Goal: Transaction & Acquisition: Book appointment/travel/reservation

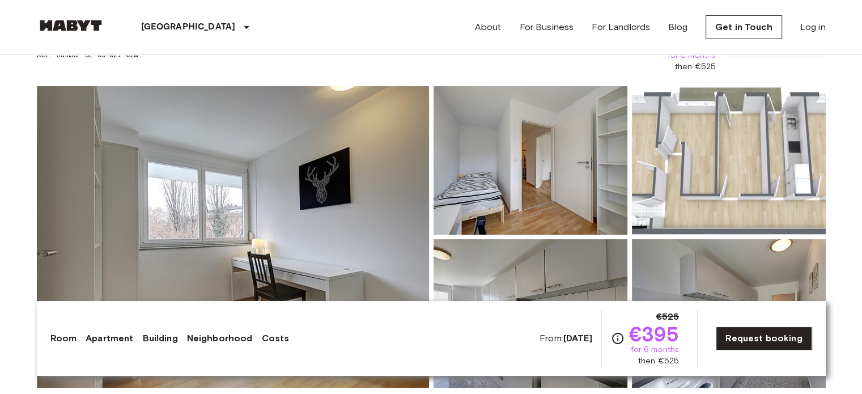
scroll to position [73, 0]
click at [712, 333] on div "From: Oct 19 2025 €525 €395 for 6 months then €525 Request booking" at bounding box center [676, 338] width 273 height 57
click at [85, 24] on img at bounding box center [71, 25] width 68 height 11
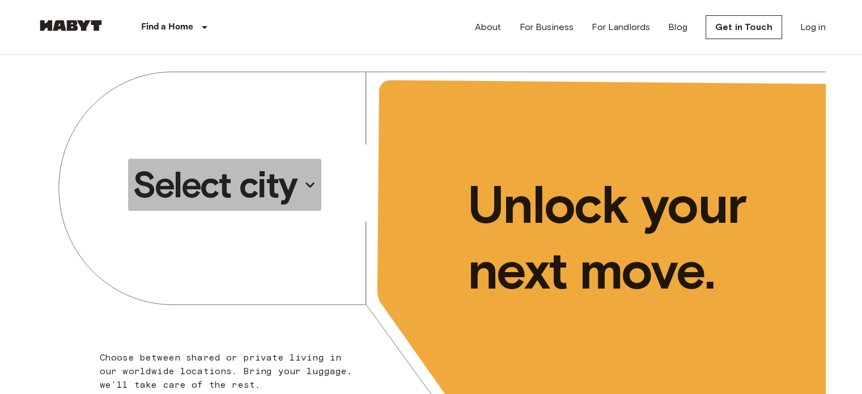
click at [247, 190] on p "Select city" at bounding box center [215, 184] width 164 height 45
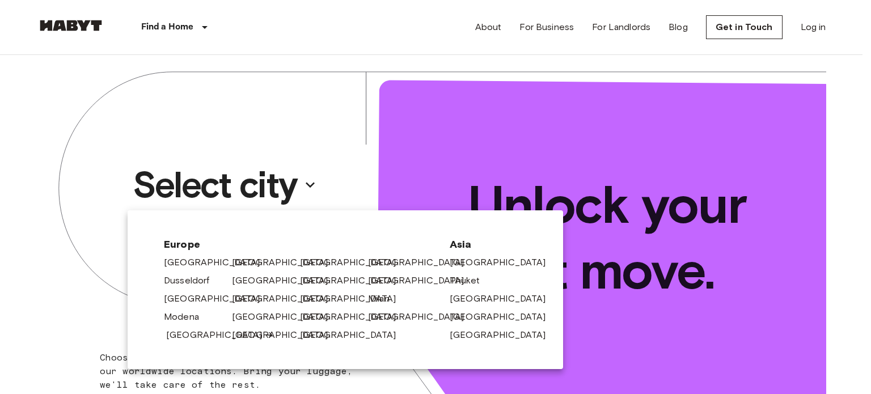
click at [196, 338] on link "[GEOGRAPHIC_DATA]" at bounding box center [220, 335] width 108 height 14
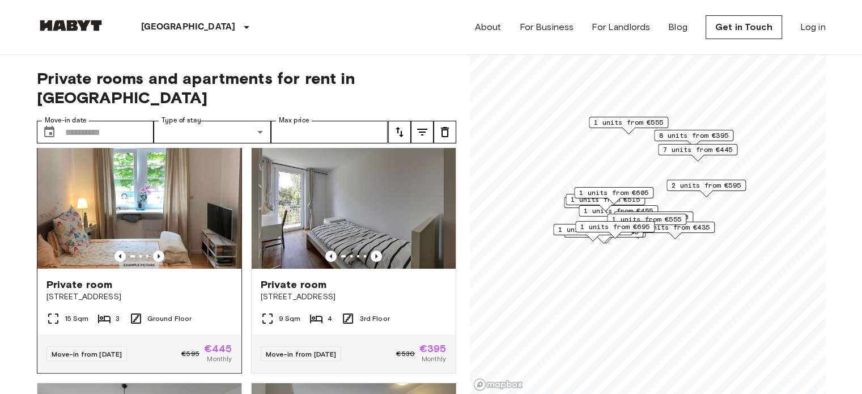
scroll to position [24, 0]
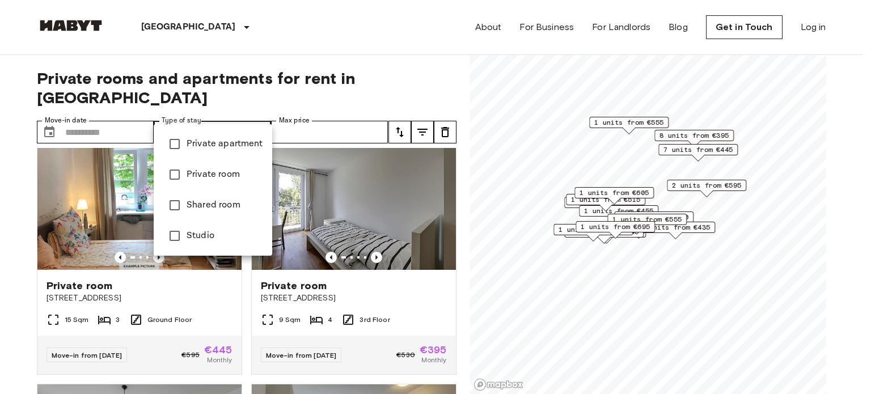
click at [139, 108] on div at bounding box center [435, 197] width 871 height 394
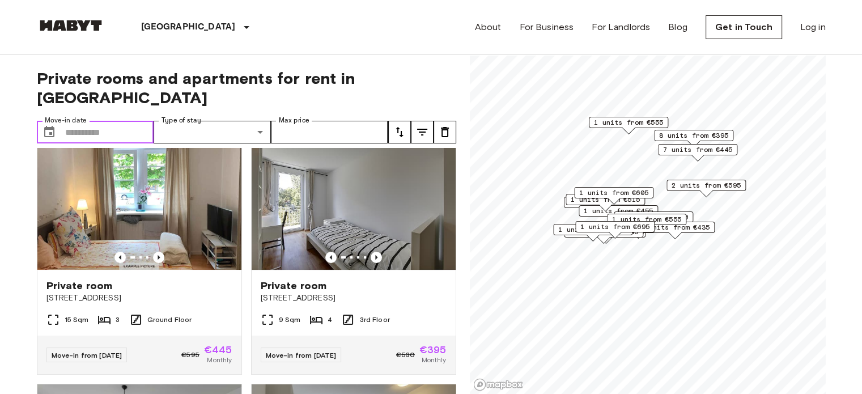
click at [87, 121] on input "Move-in date" at bounding box center [109, 132] width 89 height 23
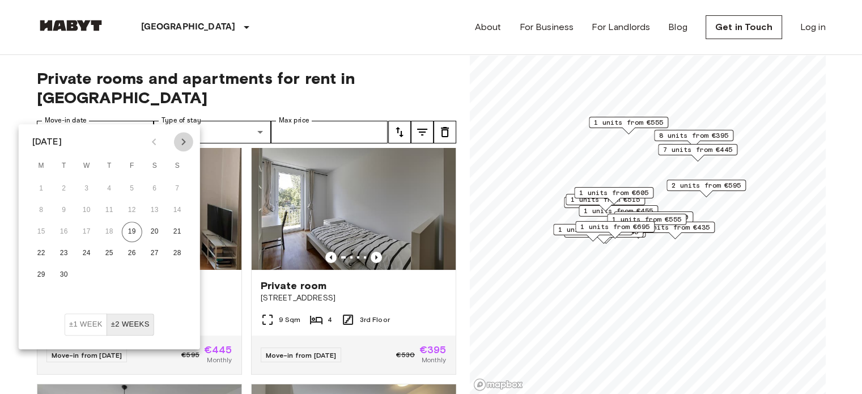
click at [181, 141] on icon "Next month" at bounding box center [184, 142] width 14 height 14
click at [80, 188] on button "1" at bounding box center [87, 189] width 20 height 20
type input "**********"
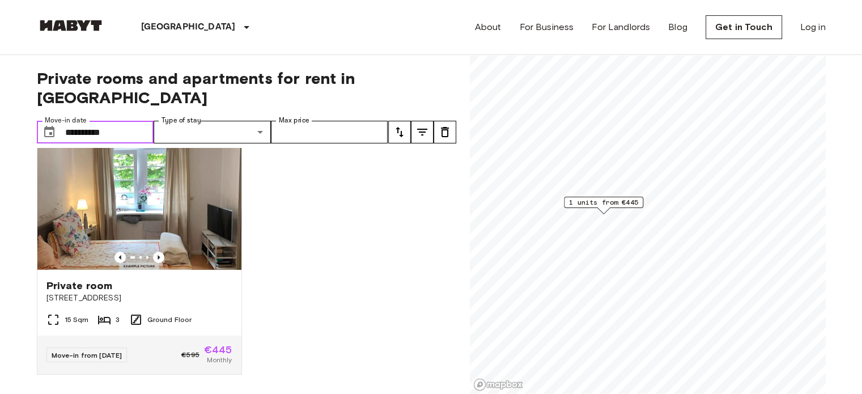
scroll to position [21, 0]
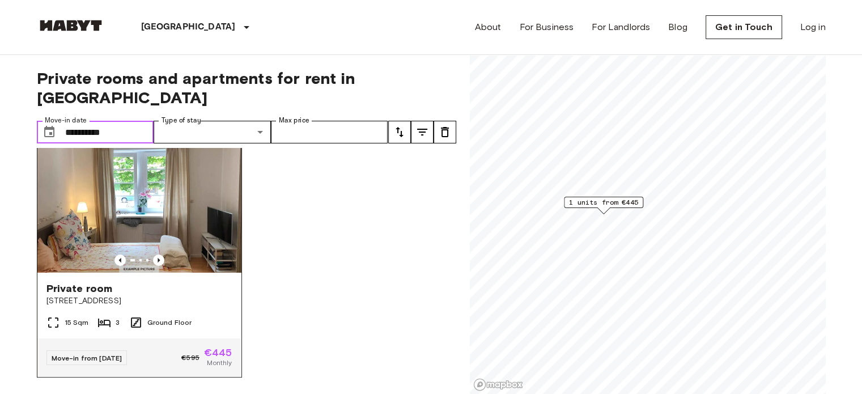
click at [166, 255] on div at bounding box center [139, 260] width 204 height 11
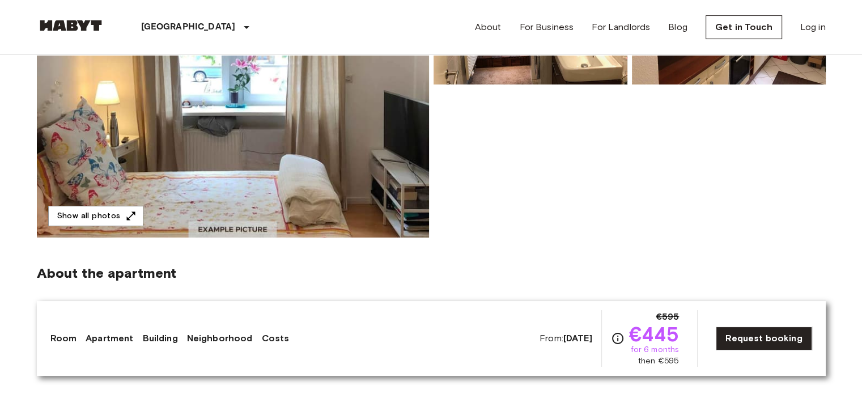
scroll to position [226, 0]
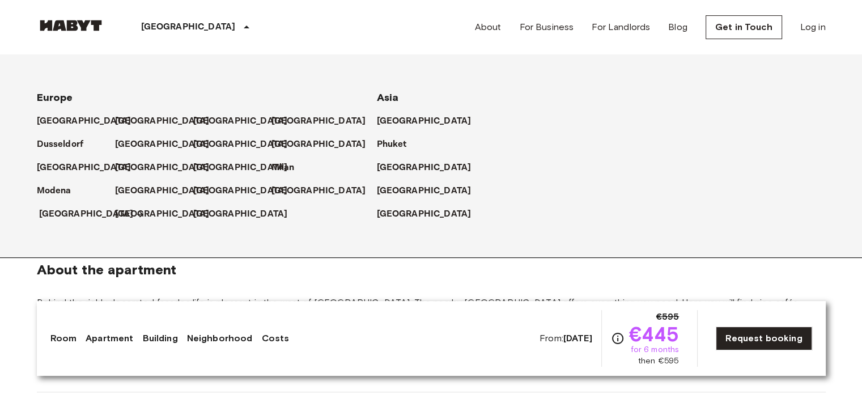
click at [60, 213] on p "[GEOGRAPHIC_DATA]" at bounding box center [86, 214] width 95 height 14
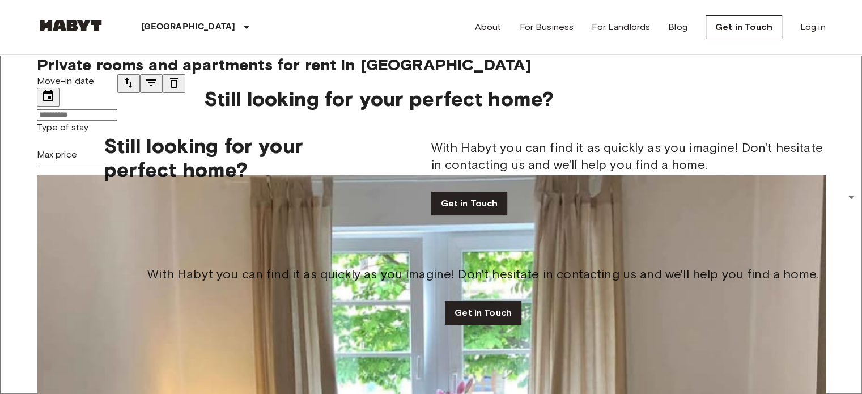
click at [70, 86] on label "Move-in date" at bounding box center [66, 80] width 58 height 11
click at [70, 109] on input "Move-in date" at bounding box center [77, 114] width 80 height 11
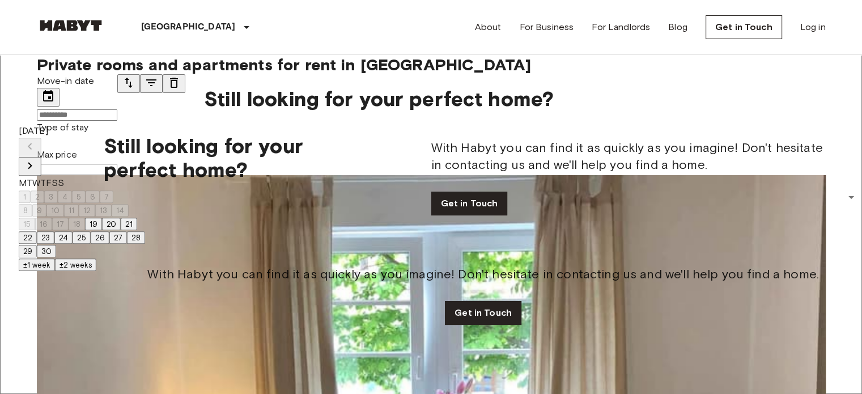
click at [70, 109] on input "Move-in date" at bounding box center [77, 114] width 80 height 11
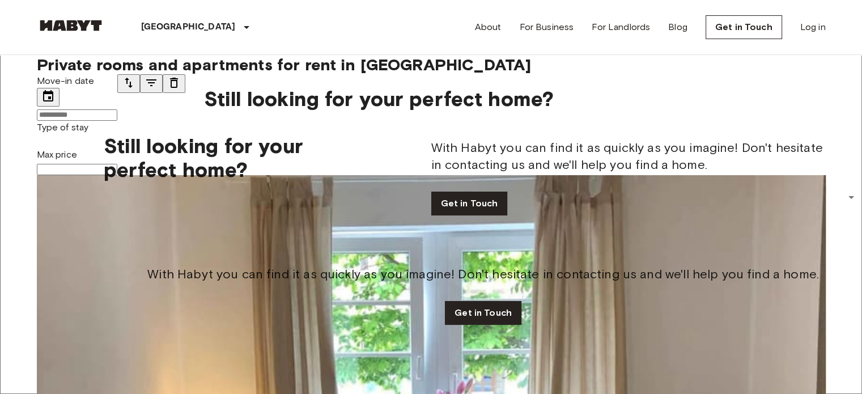
click at [117, 118] on input "Move-in date" at bounding box center [77, 114] width 80 height 11
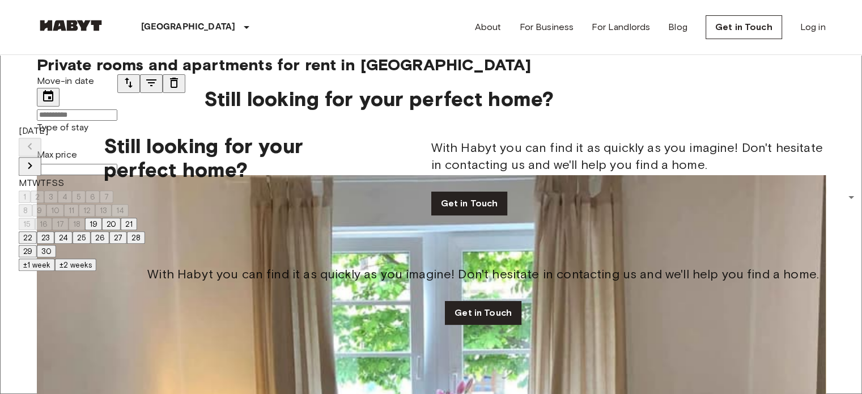
click at [37, 159] on icon "Next month" at bounding box center [30, 166] width 14 height 14
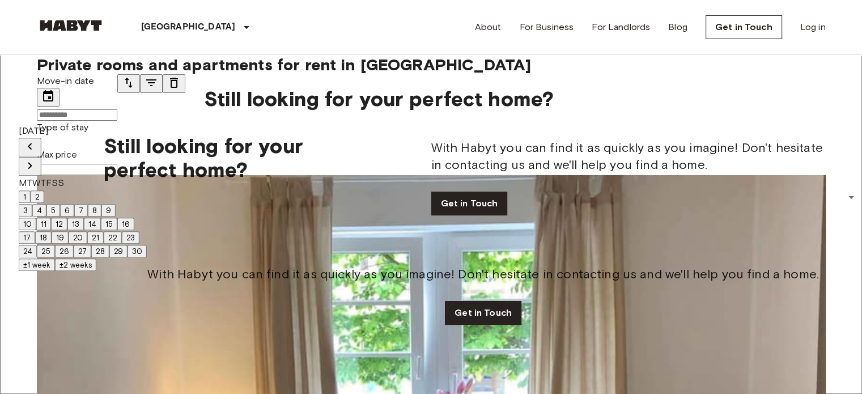
click at [31, 190] on button "1" at bounding box center [25, 196] width 12 height 12
type input "**********"
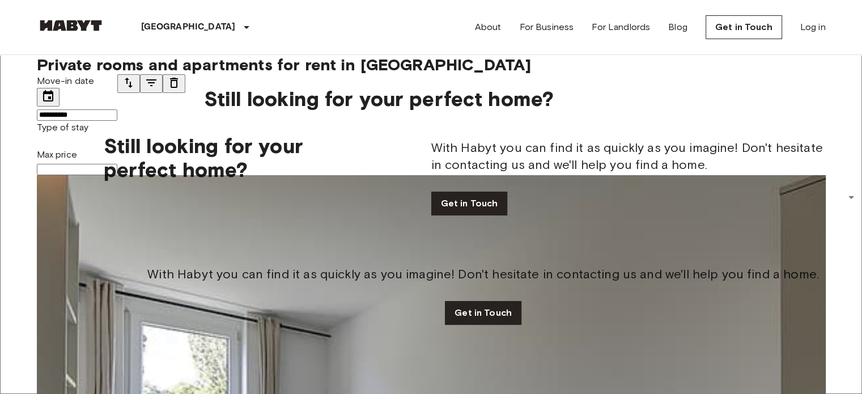
scroll to position [38, 0]
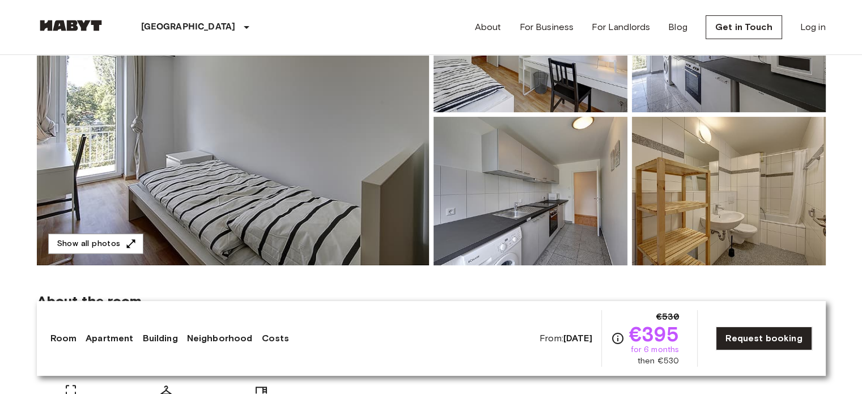
scroll to position [190, 0]
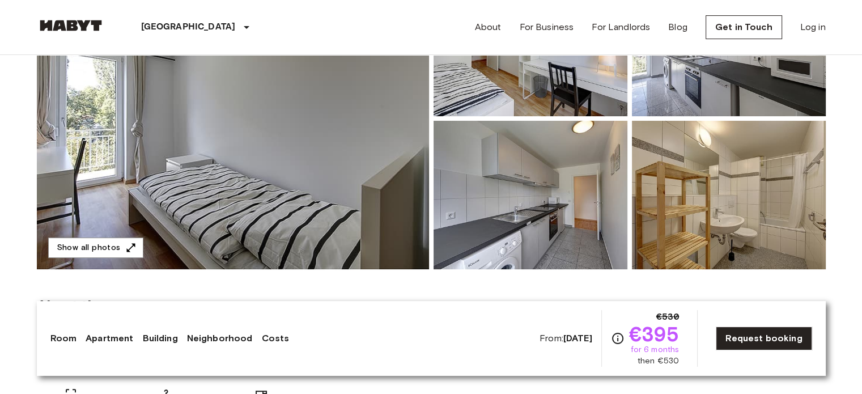
click at [321, 167] on img at bounding box center [233, 119] width 392 height 302
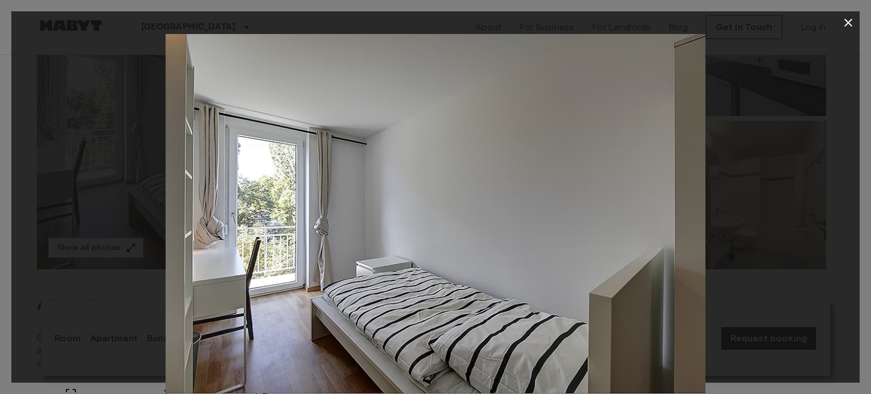
click at [624, 285] on img at bounding box center [436, 213] width 540 height 359
click at [798, 213] on div at bounding box center [435, 213] width 848 height 359
click at [845, 22] on icon "button" at bounding box center [848, 23] width 14 height 14
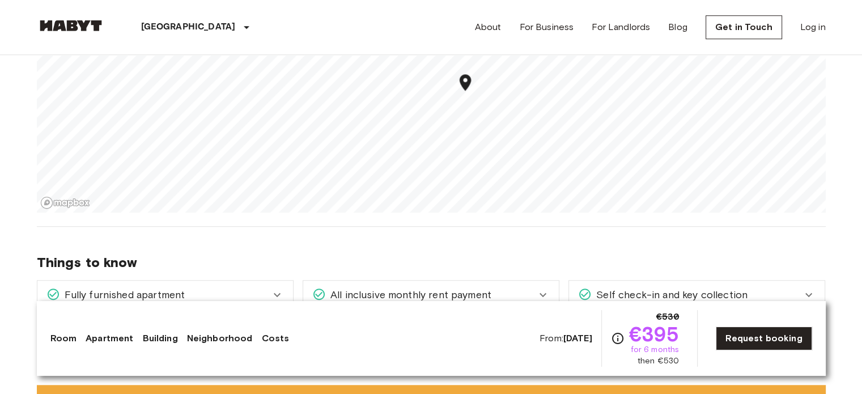
scroll to position [812, 0]
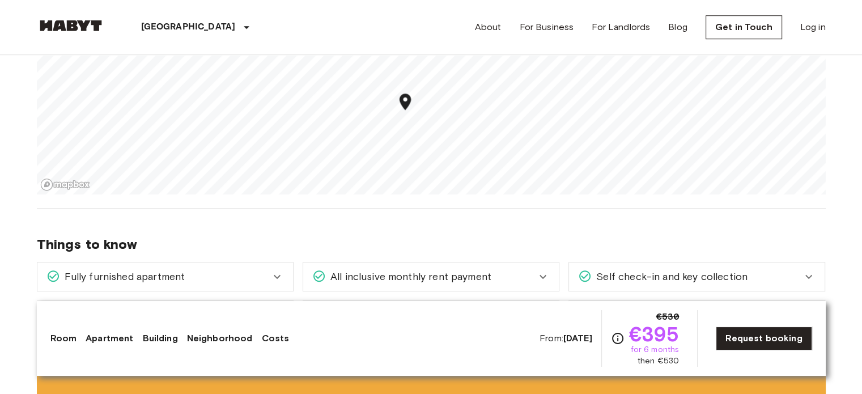
click at [734, 285] on div "Self check-in and key collection" at bounding box center [697, 276] width 256 height 28
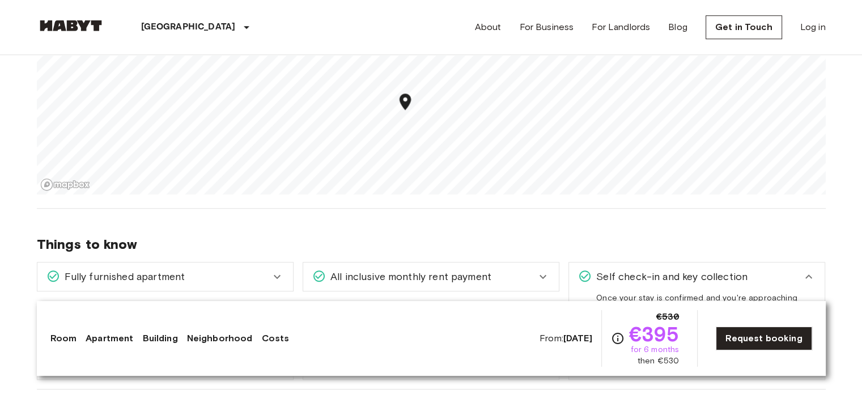
click at [734, 285] on div "Self check-in and key collection" at bounding box center [697, 276] width 256 height 28
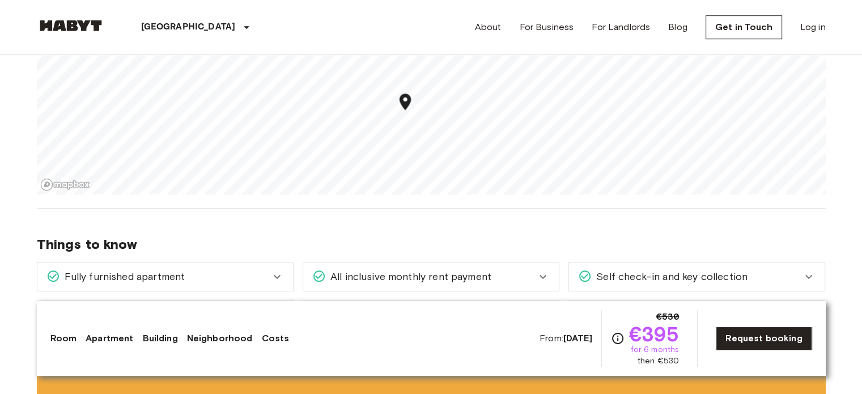
click at [537, 266] on div "All inclusive monthly rent payment" at bounding box center [431, 276] width 256 height 28
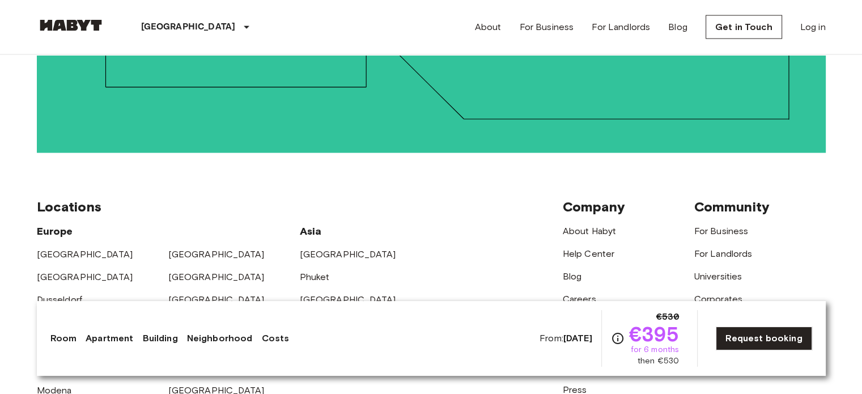
scroll to position [2444, 0]
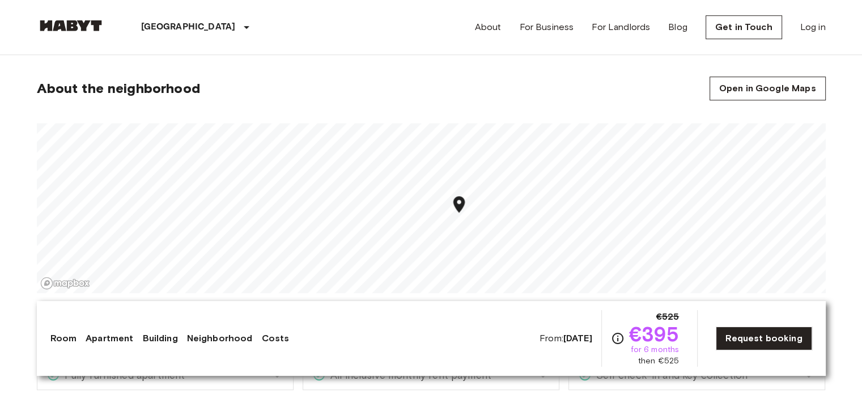
scroll to position [719, 0]
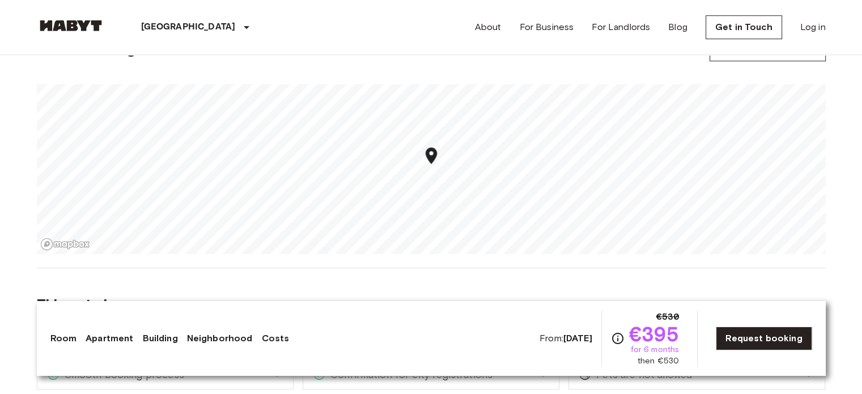
scroll to position [749, 0]
click at [409, 260] on section "About the neighborhood Open in Google Maps" at bounding box center [431, 142] width 789 height 258
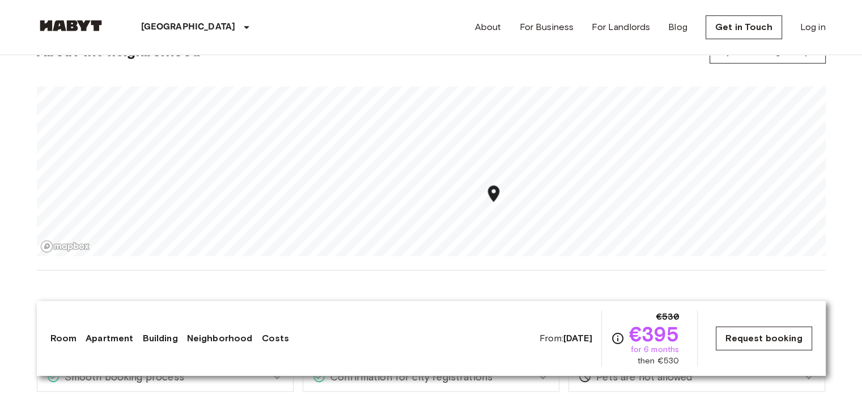
click at [758, 331] on link "Request booking" at bounding box center [764, 339] width 96 height 24
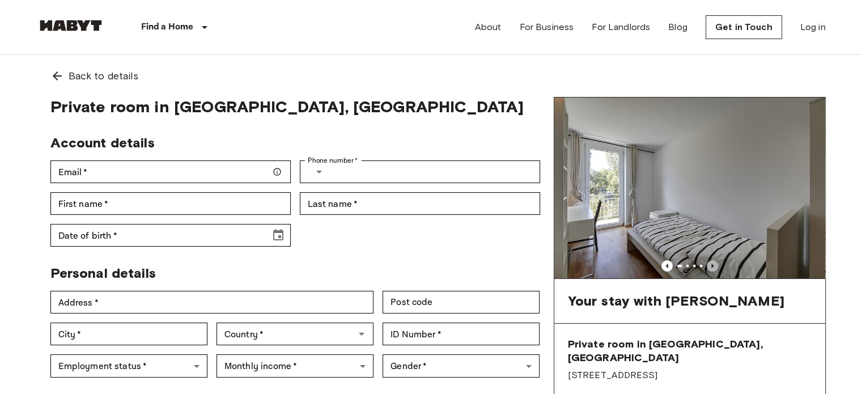
click at [711, 262] on icon "Previous image" at bounding box center [712, 265] width 11 height 11
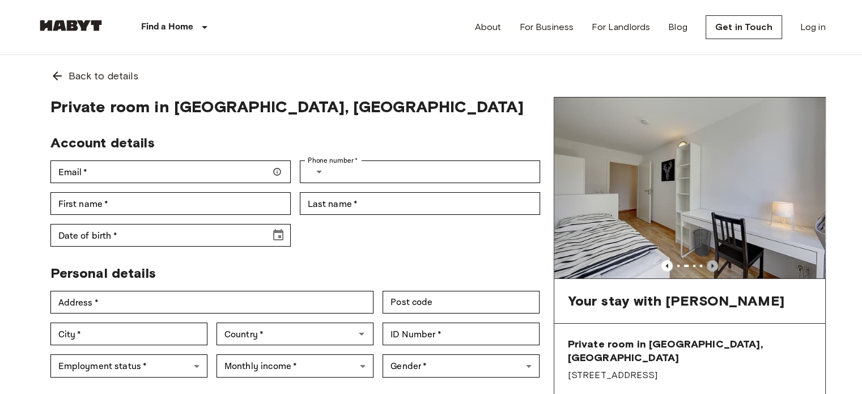
click at [711, 262] on icon "Previous image" at bounding box center [712, 265] width 11 height 11
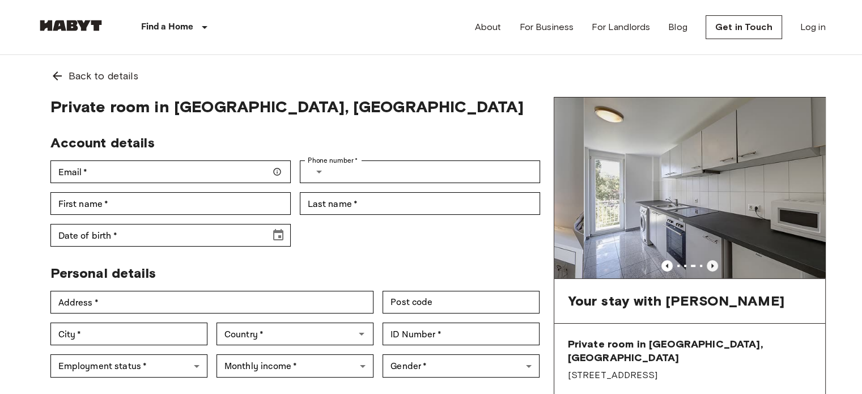
click at [711, 262] on icon "Previous image" at bounding box center [712, 265] width 11 height 11
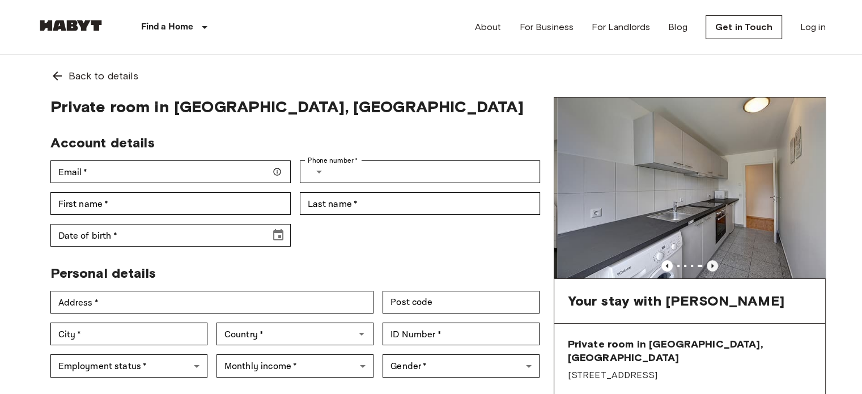
click at [711, 262] on icon "Previous image" at bounding box center [712, 265] width 11 height 11
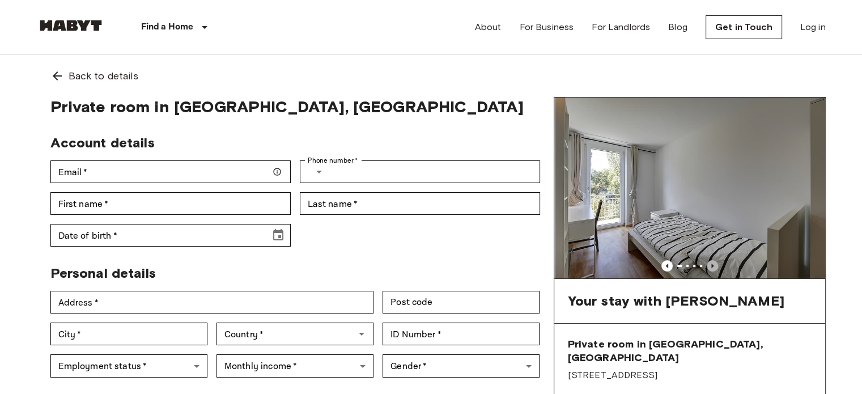
click at [711, 262] on icon "Previous image" at bounding box center [712, 265] width 11 height 11
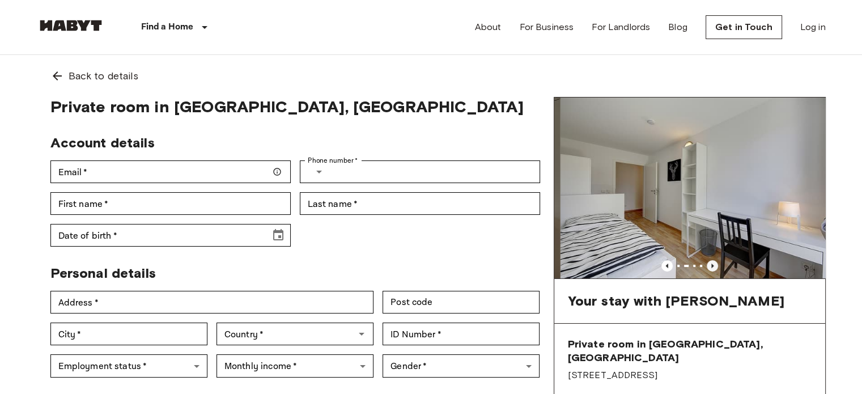
click at [711, 262] on icon "Previous image" at bounding box center [712, 265] width 11 height 11
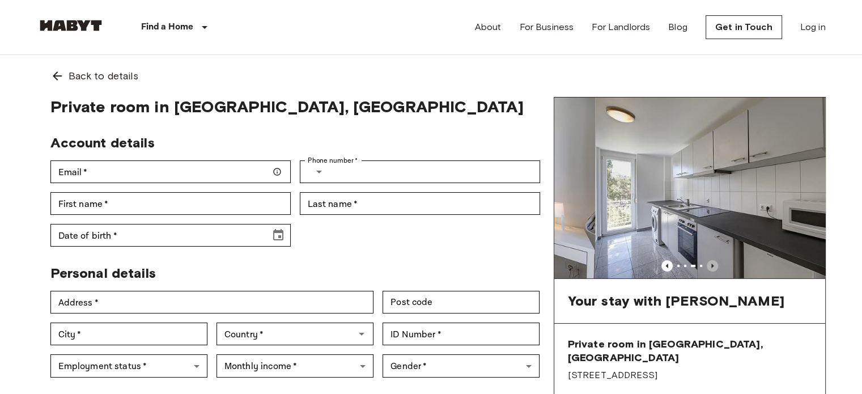
click at [711, 262] on icon "Previous image" at bounding box center [712, 265] width 11 height 11
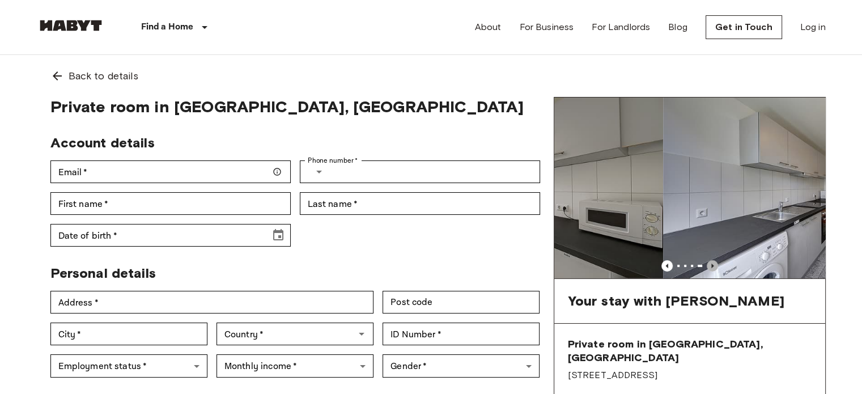
click at [711, 262] on icon "Previous image" at bounding box center [712, 265] width 11 height 11
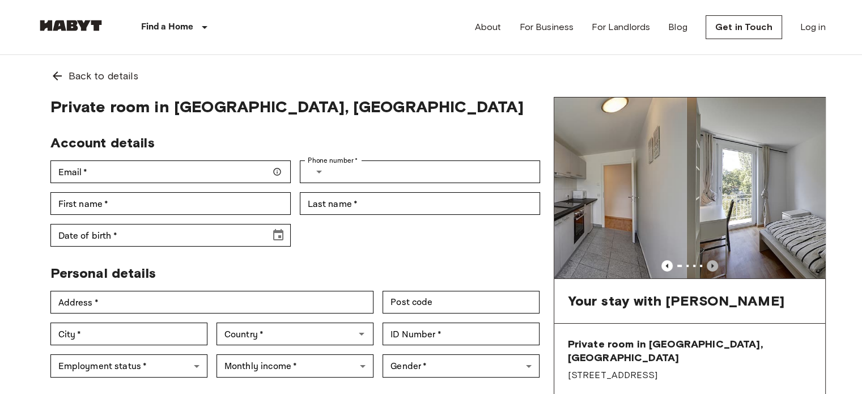
click at [711, 262] on icon "Previous image" at bounding box center [712, 265] width 11 height 11
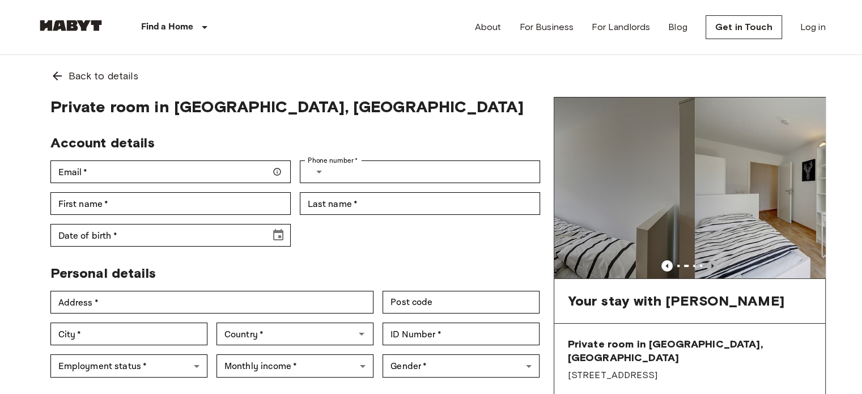
click at [711, 262] on icon "Previous image" at bounding box center [712, 265] width 11 height 11
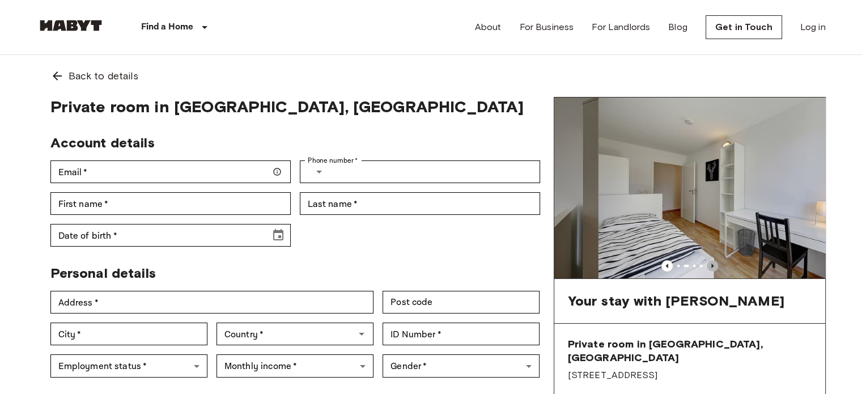
click at [711, 262] on icon "Previous image" at bounding box center [712, 265] width 11 height 11
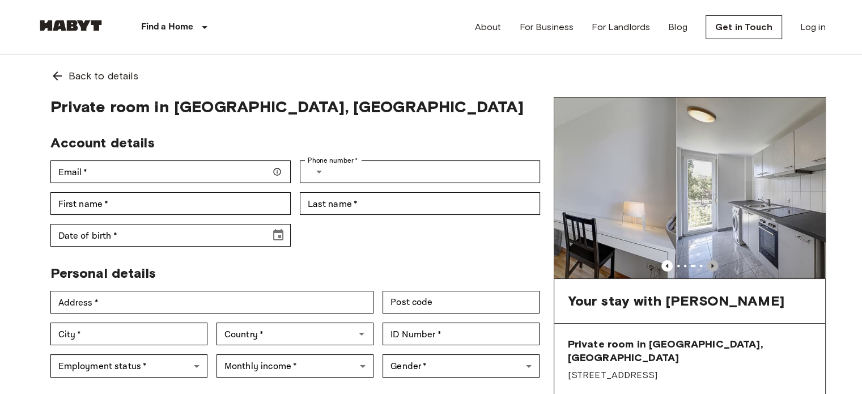
click at [711, 262] on icon "Previous image" at bounding box center [712, 265] width 11 height 11
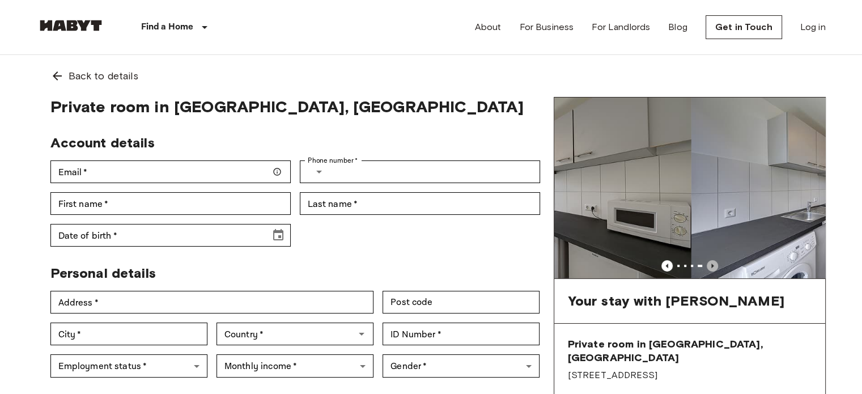
click at [711, 262] on icon "Previous image" at bounding box center [712, 265] width 11 height 11
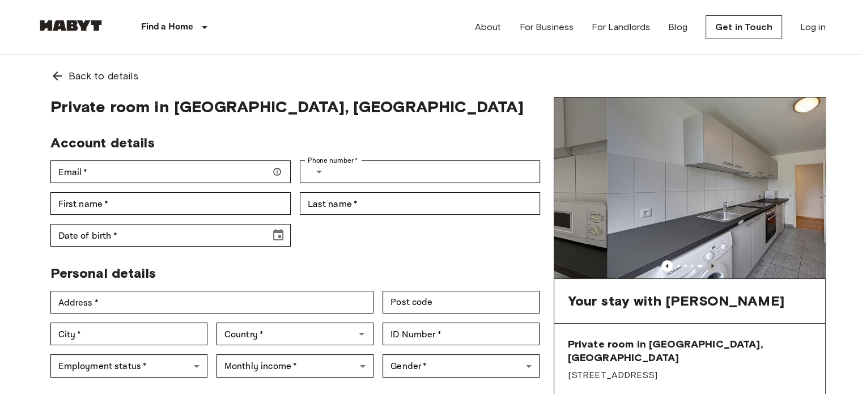
click at [711, 262] on icon "Previous image" at bounding box center [712, 265] width 11 height 11
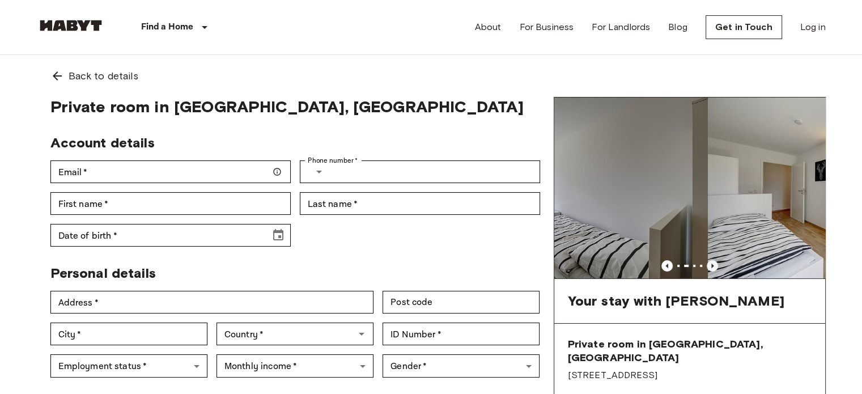
click at [711, 262] on icon "Previous image" at bounding box center [712, 265] width 11 height 11
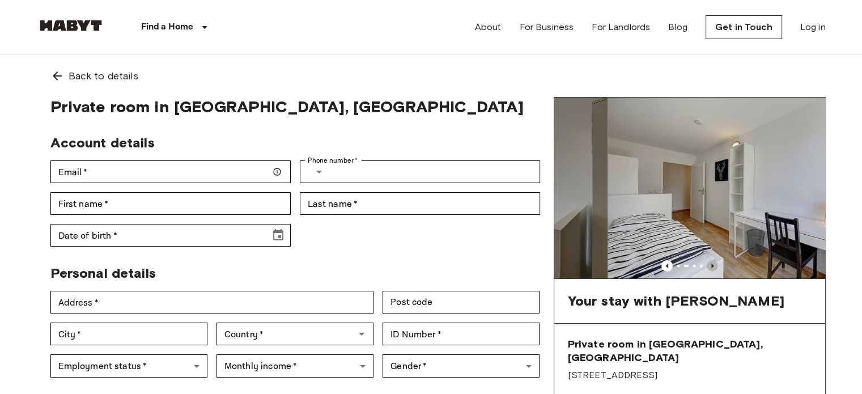
click at [711, 262] on icon "Previous image" at bounding box center [712, 265] width 11 height 11
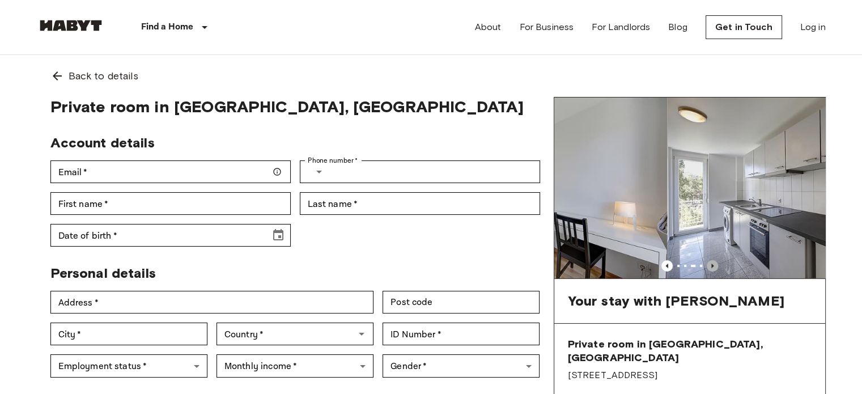
click at [711, 262] on icon "Previous image" at bounding box center [712, 265] width 11 height 11
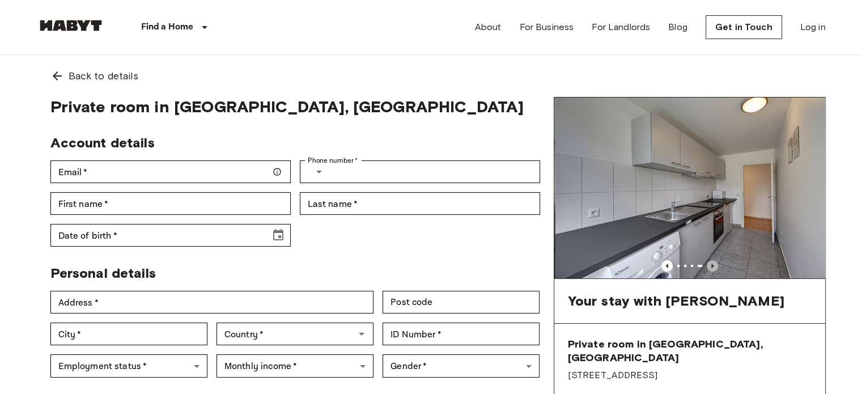
click at [711, 262] on icon "Previous image" at bounding box center [712, 265] width 11 height 11
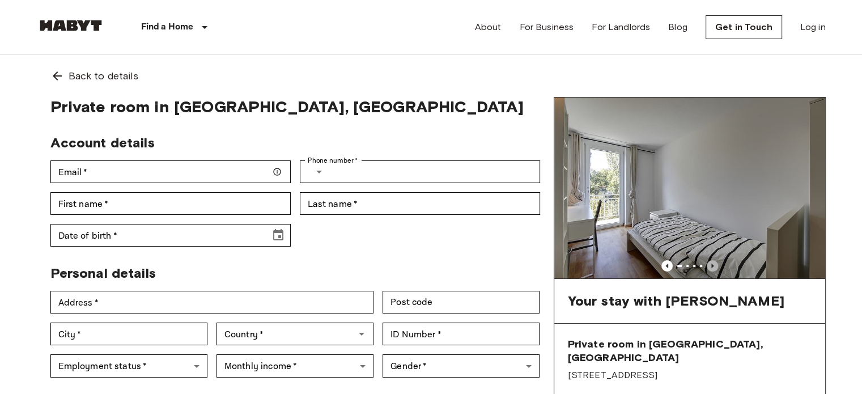
click at [711, 262] on icon "Previous image" at bounding box center [712, 265] width 11 height 11
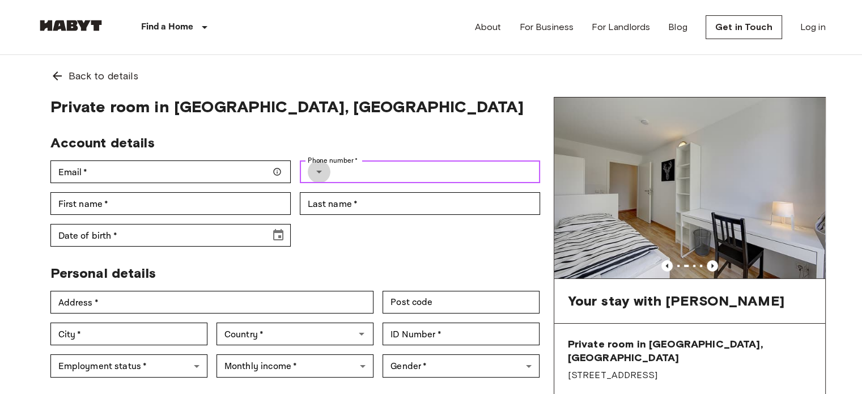
click at [314, 173] on icon "Select country" at bounding box center [319, 172] width 14 height 14
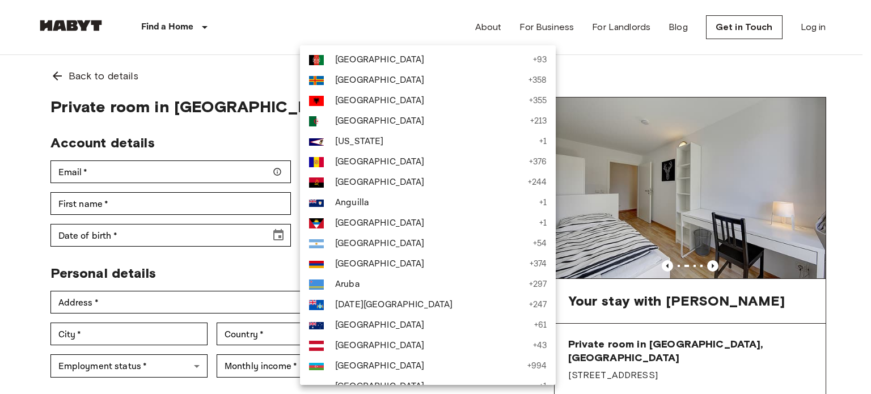
click at [202, 138] on div at bounding box center [435, 197] width 871 height 394
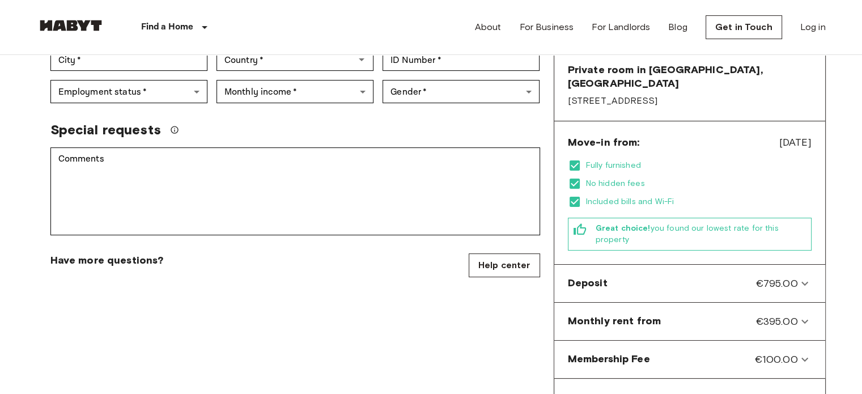
scroll to position [273, 0]
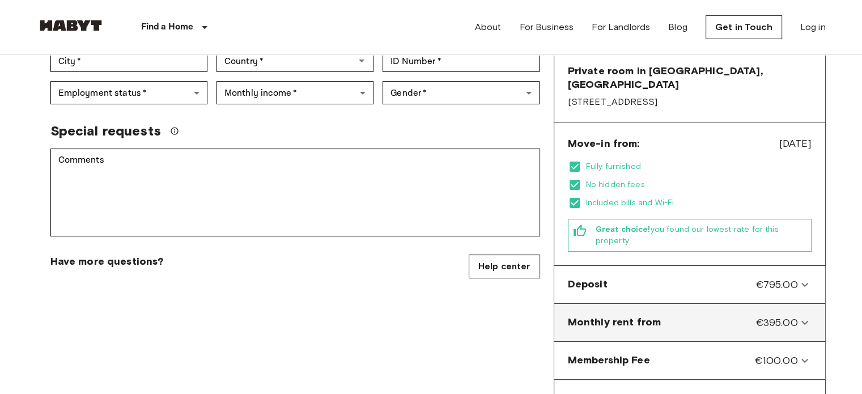
click at [706, 308] on from-panel "Monthly rent from €395.00" at bounding box center [690, 322] width 262 height 28
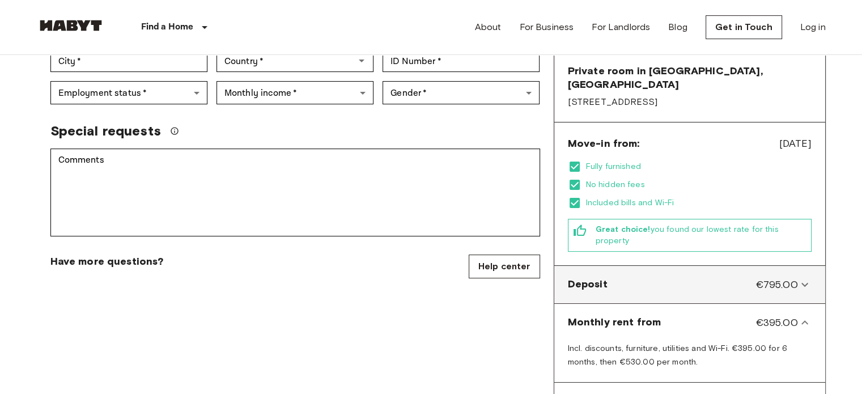
click at [732, 270] on div "Deposit €795.00" at bounding box center [690, 284] width 262 height 28
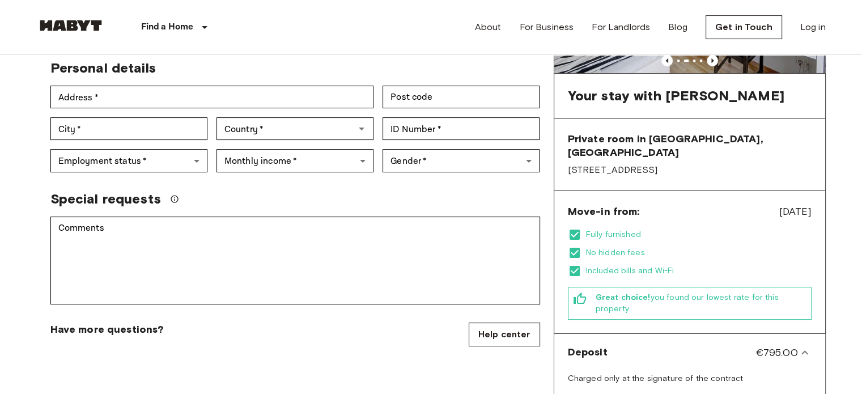
scroll to position [0, 0]
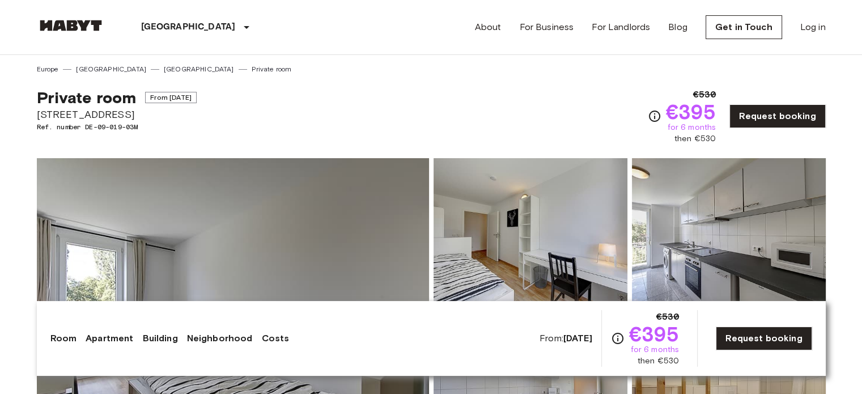
scroll to position [750, 0]
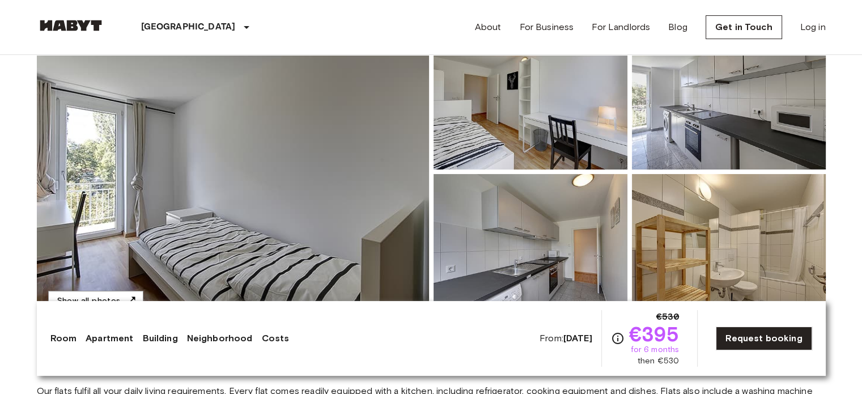
scroll to position [138, 0]
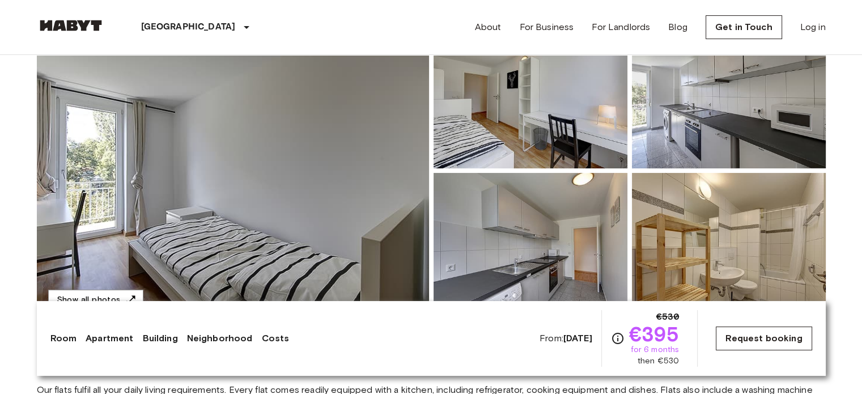
click at [768, 333] on link "Request booking" at bounding box center [764, 339] width 96 height 24
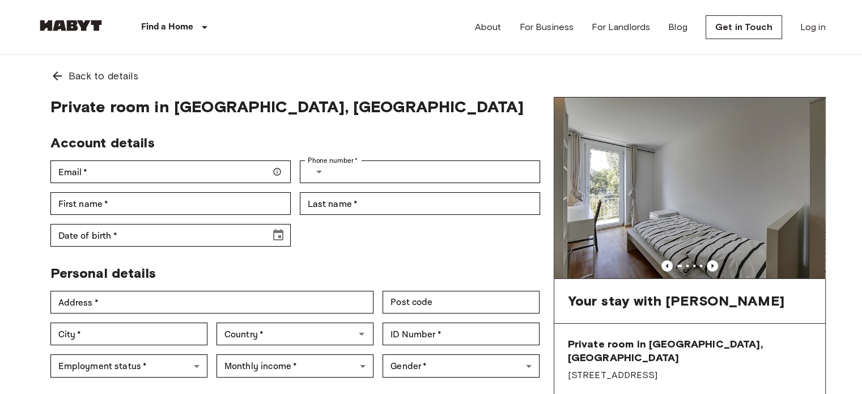
click at [707, 258] on img at bounding box center [689, 188] width 271 height 181
click at [714, 262] on icon "Previous image" at bounding box center [712, 265] width 11 height 11
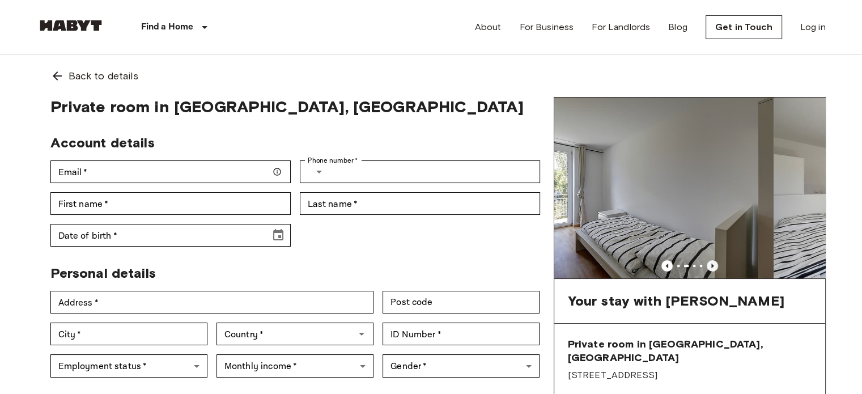
click at [714, 262] on icon "Previous image" at bounding box center [712, 265] width 11 height 11
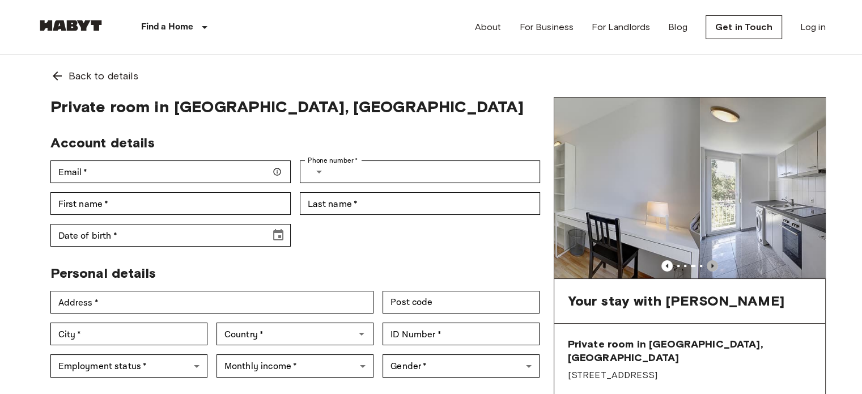
click at [714, 262] on icon "Previous image" at bounding box center [712, 265] width 11 height 11
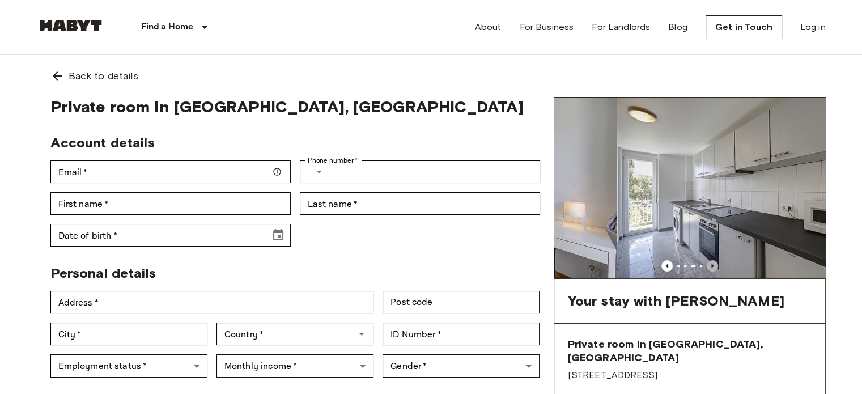
click at [714, 262] on icon "Previous image" at bounding box center [712, 265] width 11 height 11
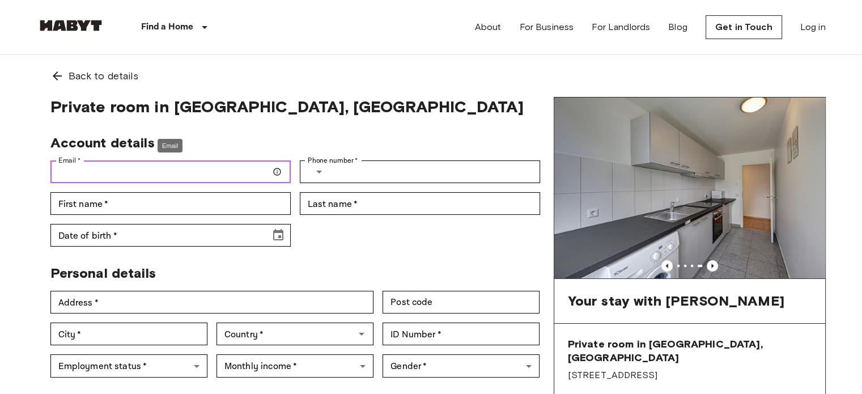
click at [131, 180] on input "Email   *" at bounding box center [170, 171] width 240 height 23
type input "**********"
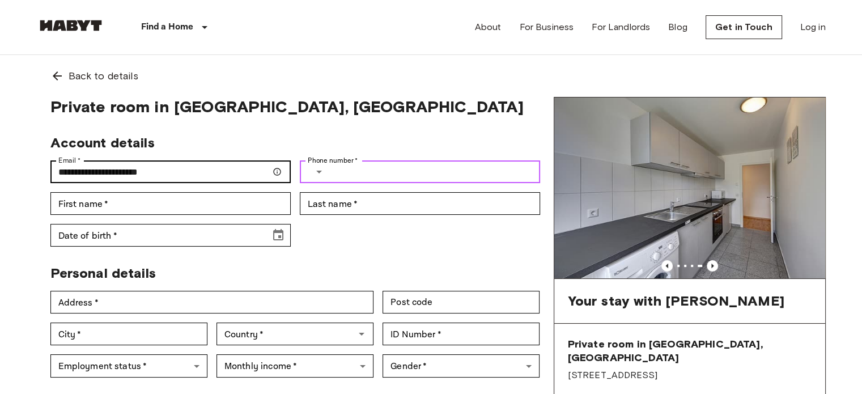
type input "**********"
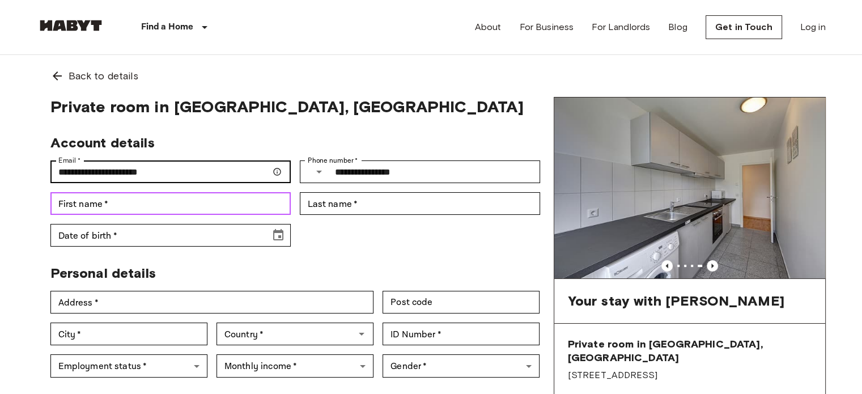
type input "**********"
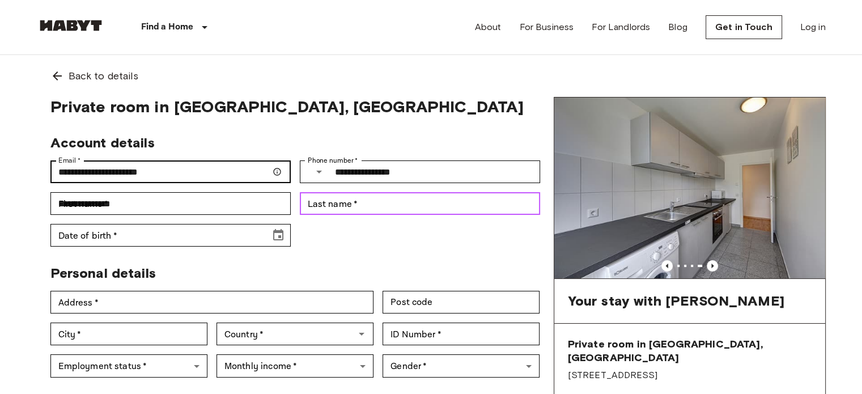
type input "**********"
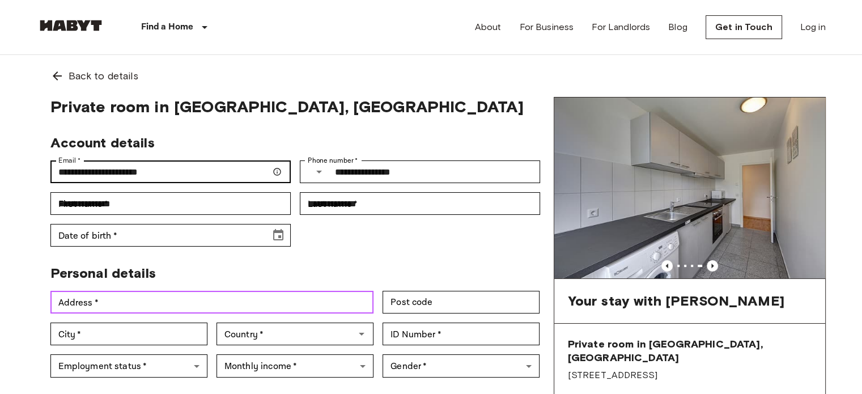
type input "**********"
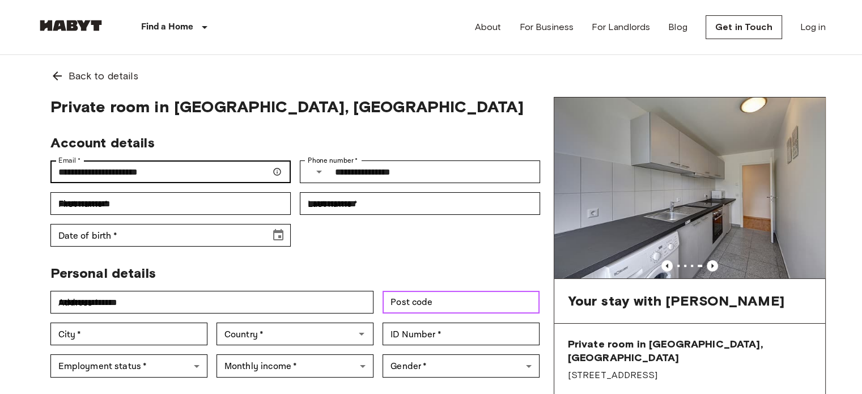
type input "*****"
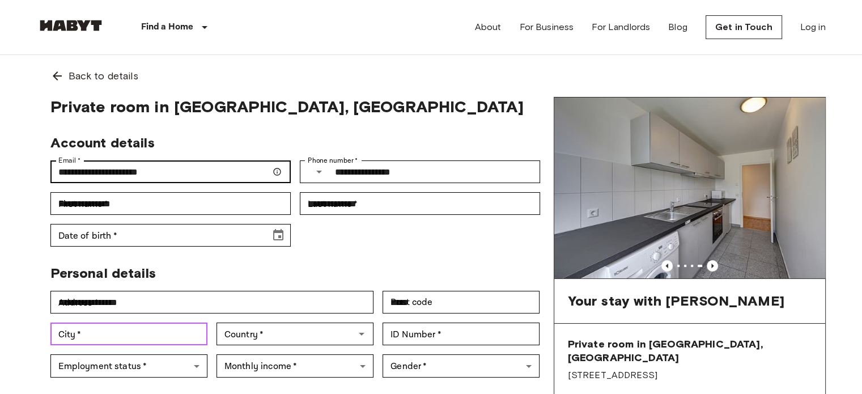
type input "******"
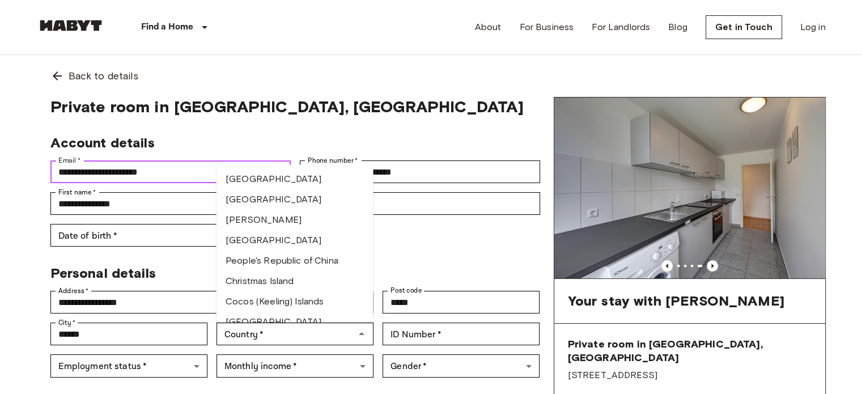
scroll to position [810, 0]
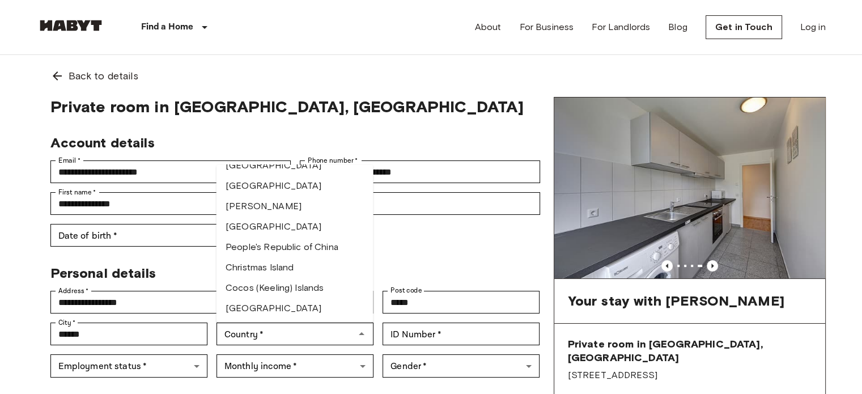
click at [397, 244] on div "**********" at bounding box center [290, 185] width 499 height 121
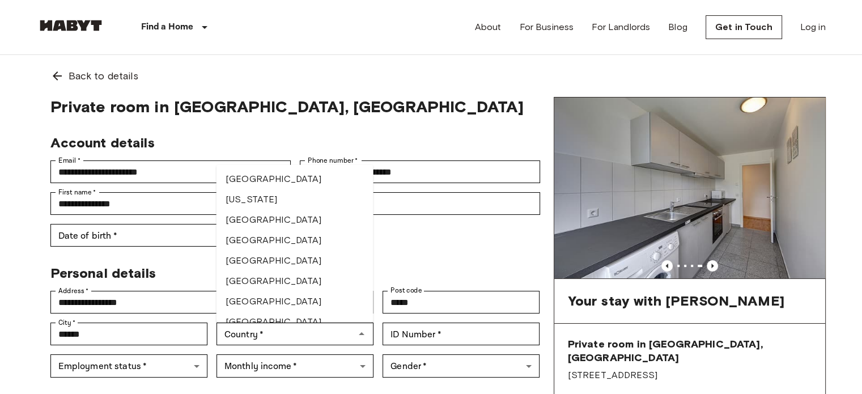
scroll to position [1585, 0]
click at [264, 218] on li "[GEOGRAPHIC_DATA]" at bounding box center [295, 220] width 157 height 20
type input "*******"
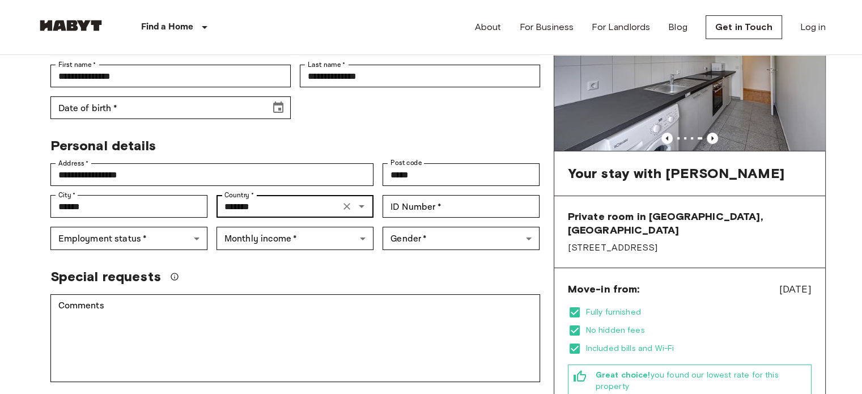
scroll to position [134, 0]
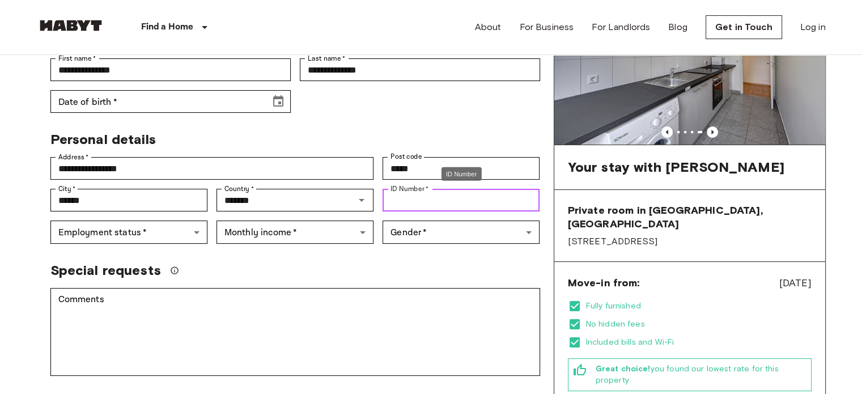
click at [410, 196] on input "ID Number   *" at bounding box center [461, 200] width 157 height 23
type input "********"
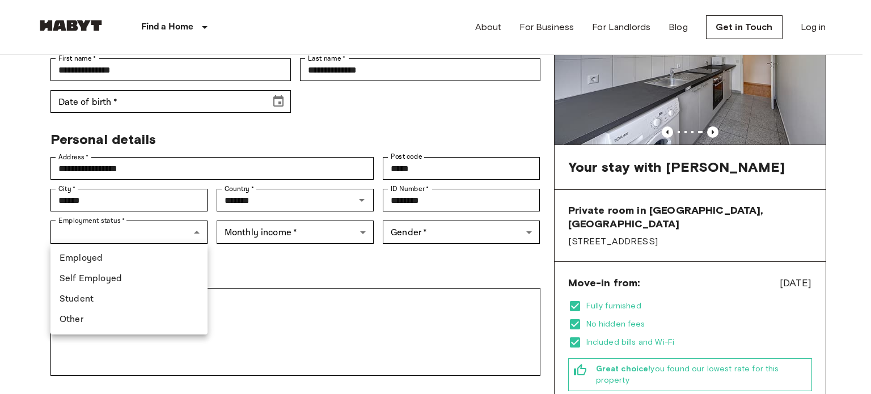
drag, startPoint x: 137, startPoint y: 288, endPoint x: 135, endPoint y: 303, distance: 15.3
click at [135, 303] on ul "Employed Self Employed Student Other" at bounding box center [128, 289] width 157 height 91
click at [135, 303] on li "Student" at bounding box center [128, 299] width 157 height 20
type input "*******"
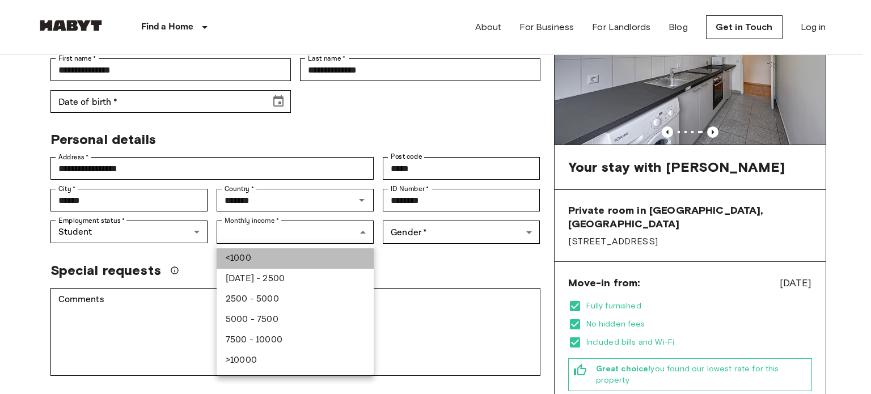
click at [272, 256] on li "<1000" at bounding box center [295, 258] width 157 height 20
type input "******"
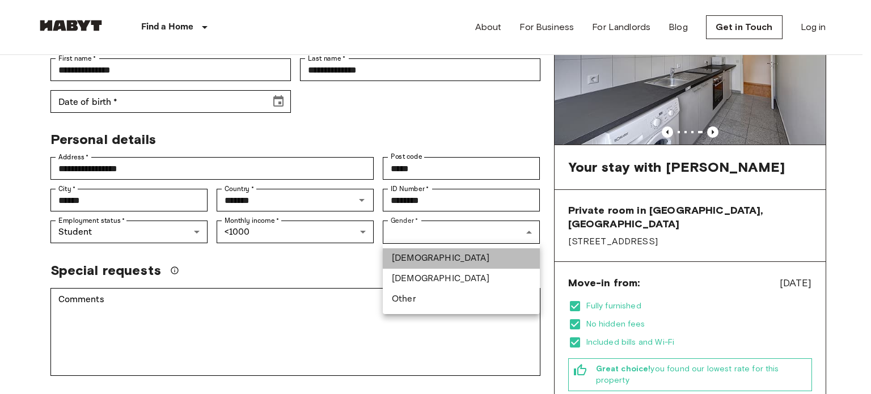
click at [424, 253] on li "[DEMOGRAPHIC_DATA]" at bounding box center [461, 258] width 157 height 20
type input "****"
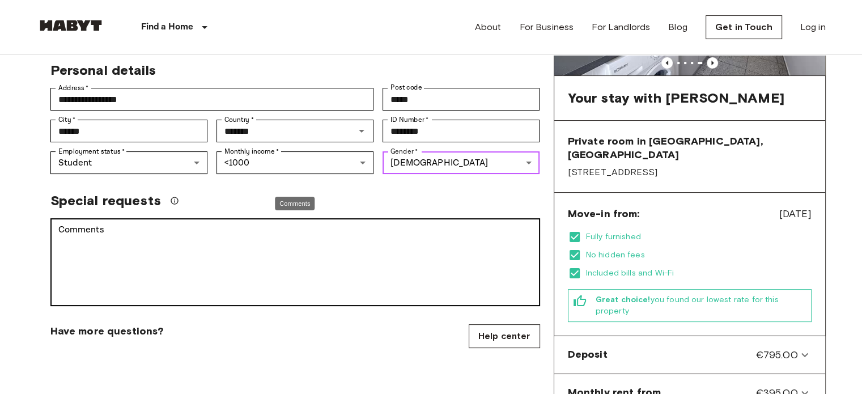
scroll to position [204, 0]
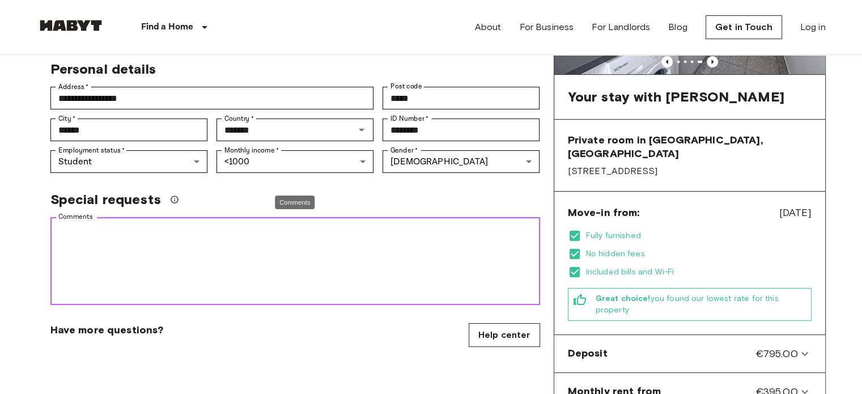
click at [173, 282] on textarea "Comments" at bounding box center [295, 261] width 474 height 78
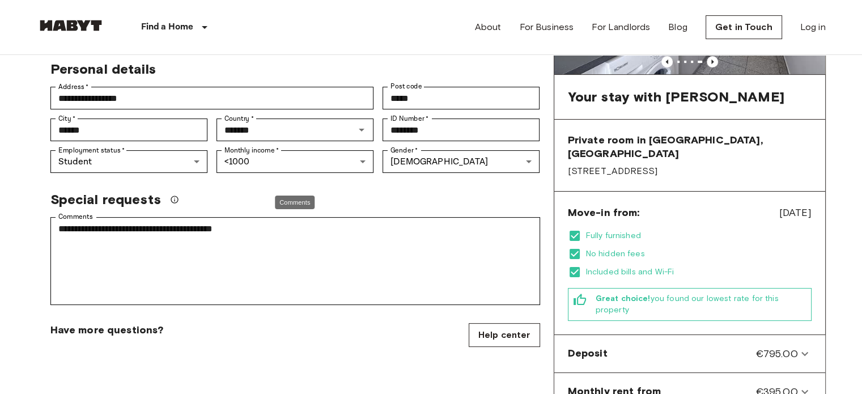
click at [283, 217] on div "Comments" at bounding box center [295, 205] width 42 height 23
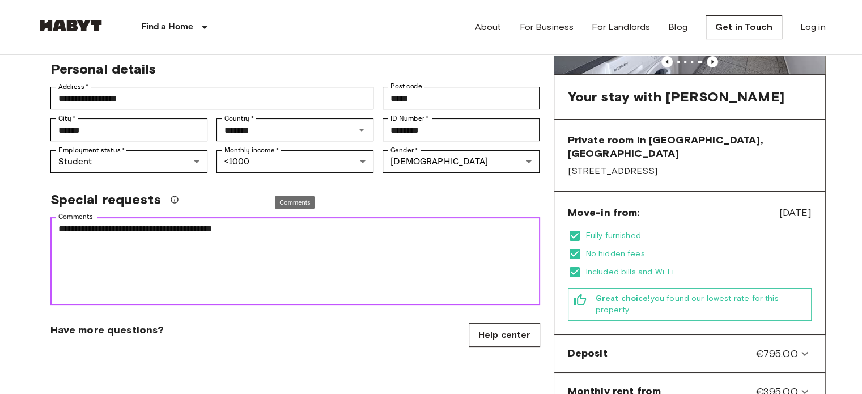
click at [281, 224] on textarea "**********" at bounding box center [295, 261] width 474 height 78
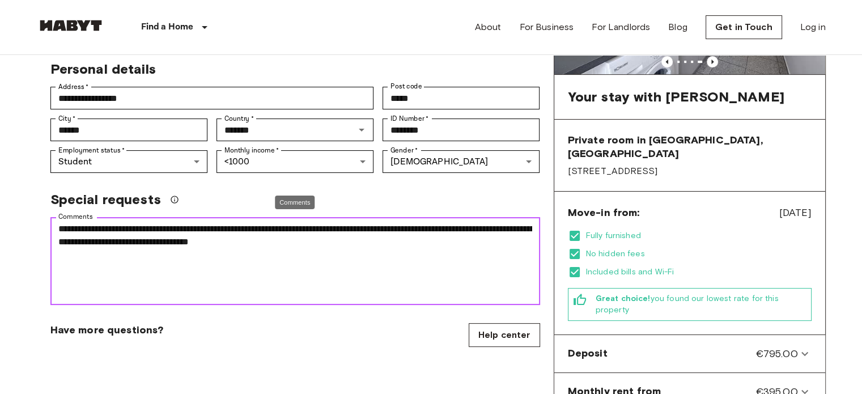
paste textarea "**********"
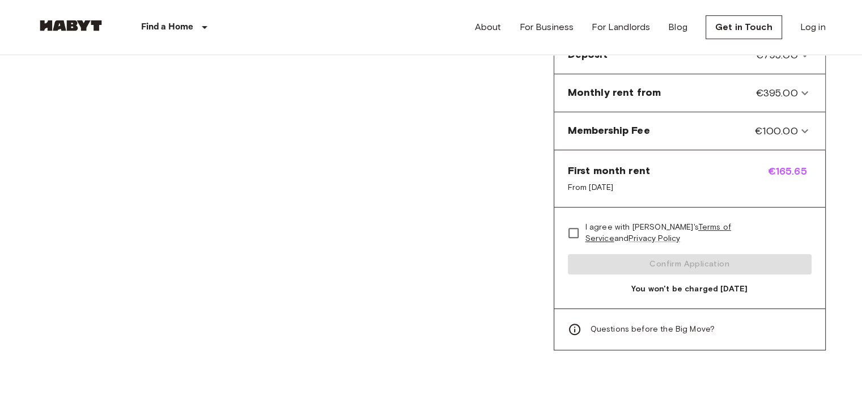
scroll to position [503, 0]
type textarea "**********"
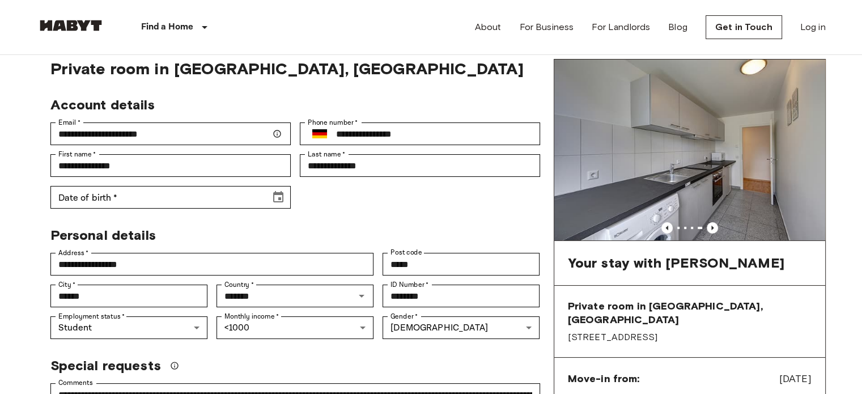
scroll to position [37, 0]
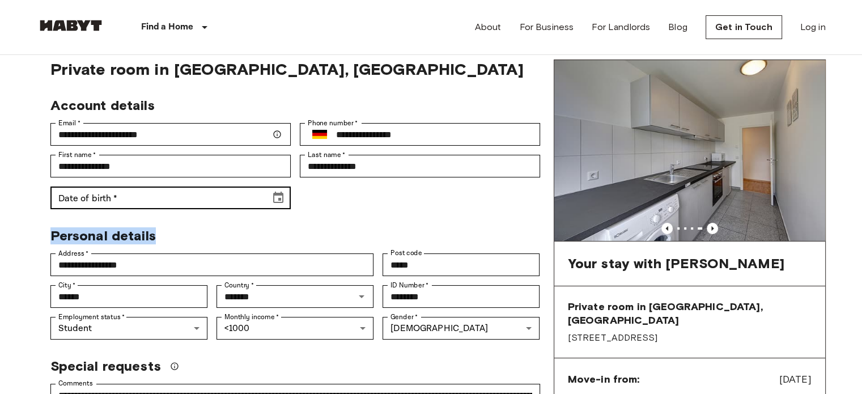
drag, startPoint x: 316, startPoint y: 221, endPoint x: 281, endPoint y: 197, distance: 42.9
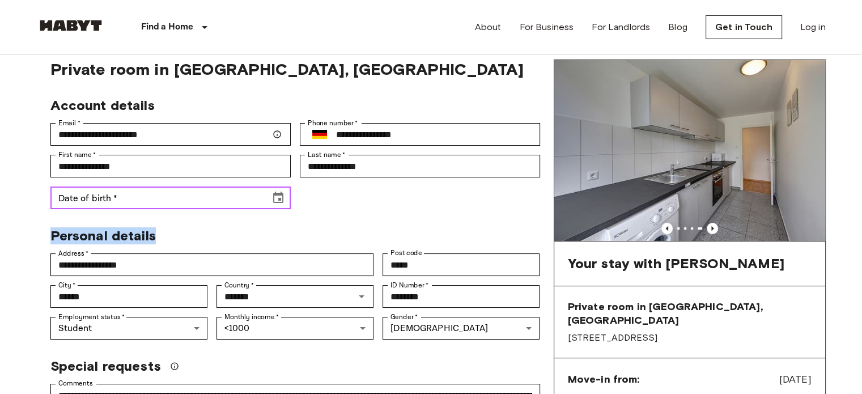
click at [281, 197] on icon "Choose date" at bounding box center [279, 198] width 14 height 14
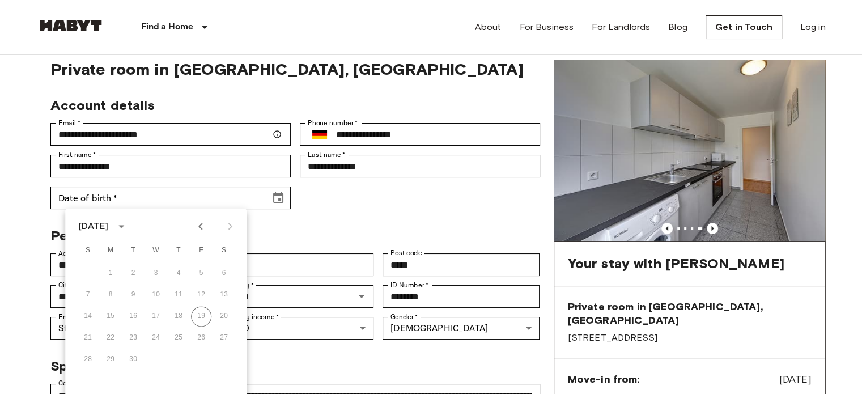
click at [108, 230] on div "[DATE]" at bounding box center [93, 226] width 29 height 14
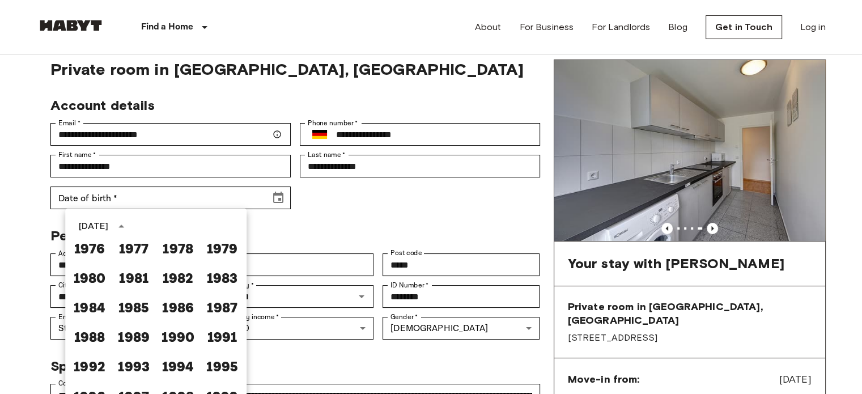
scroll to position [624, 0]
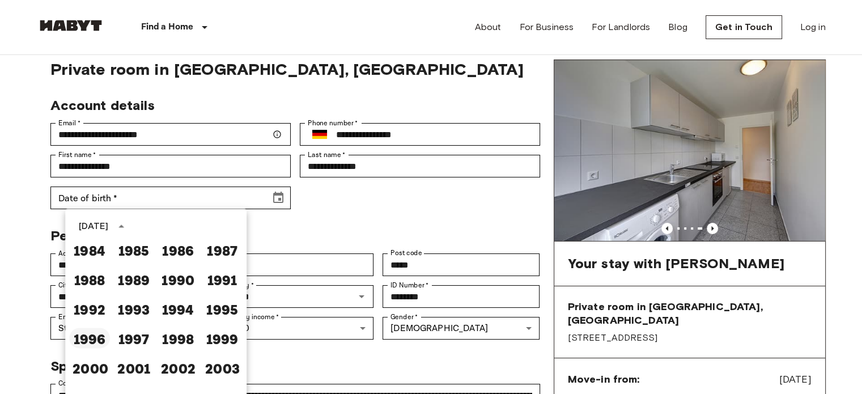
click at [84, 338] on button "1996" at bounding box center [89, 338] width 41 height 20
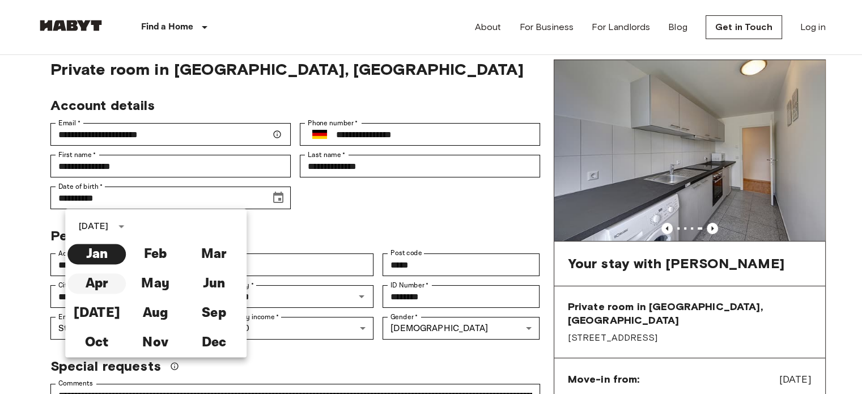
click at [100, 276] on button "Apr" at bounding box center [96, 283] width 58 height 20
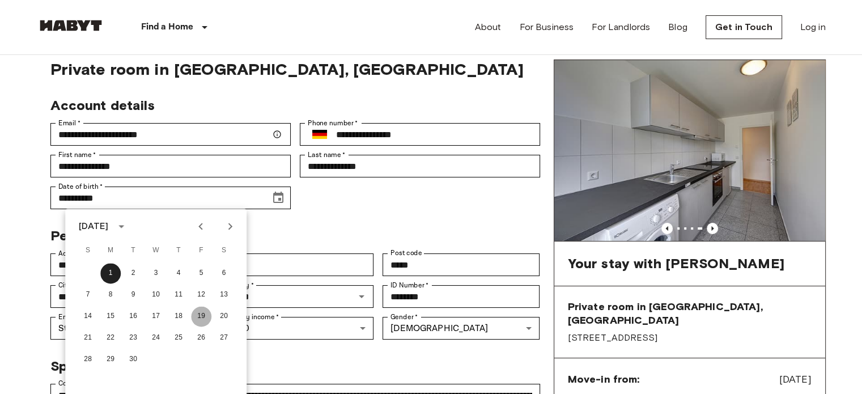
click at [201, 320] on button "19" at bounding box center [201, 316] width 20 height 20
type input "**********"
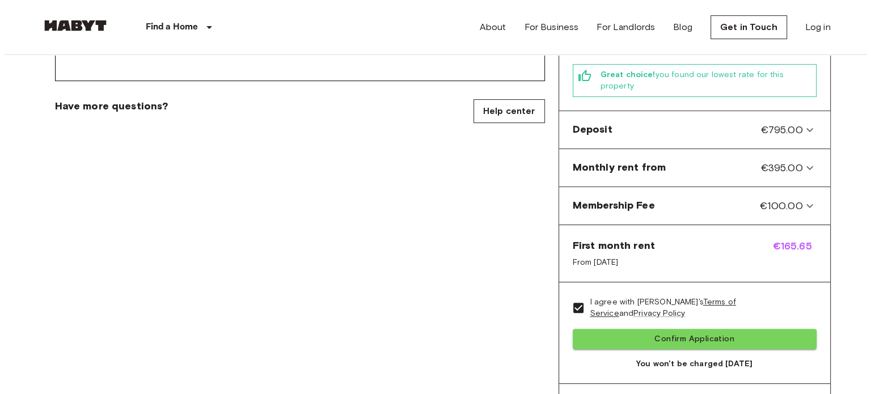
scroll to position [436, 0]
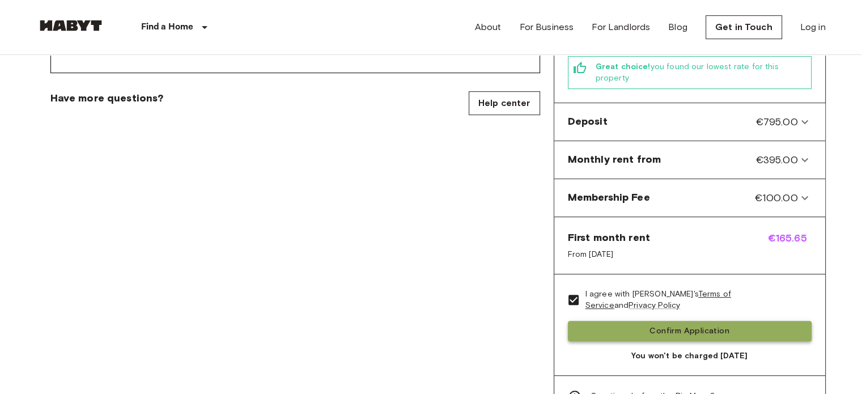
click at [716, 321] on button "Confirm Application" at bounding box center [690, 331] width 244 height 21
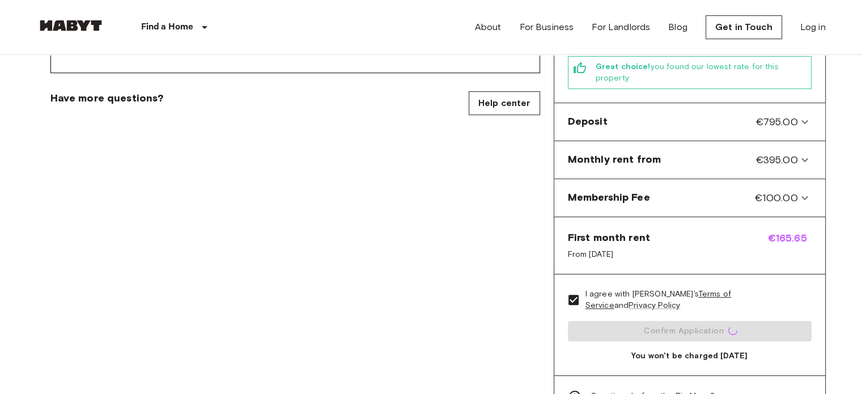
click at [639, 391] on span "Questions before the Big Move?" at bounding box center [653, 396] width 125 height 11
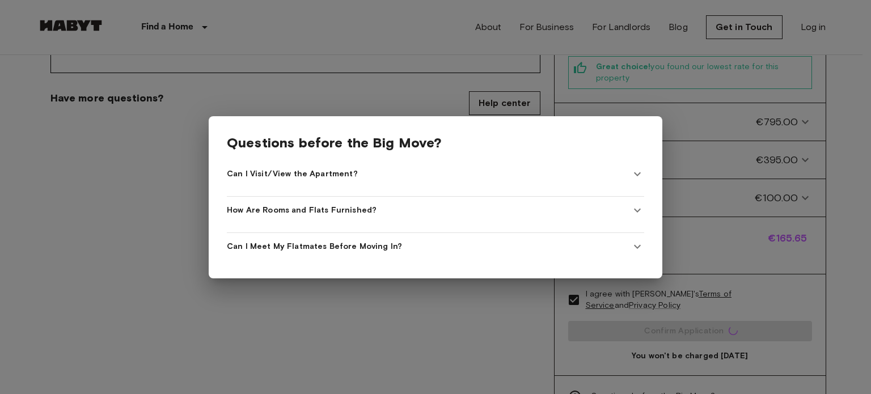
click at [477, 179] on Apartment\? "Can I Visit/View the Apartment?" at bounding box center [435, 173] width 417 height 27
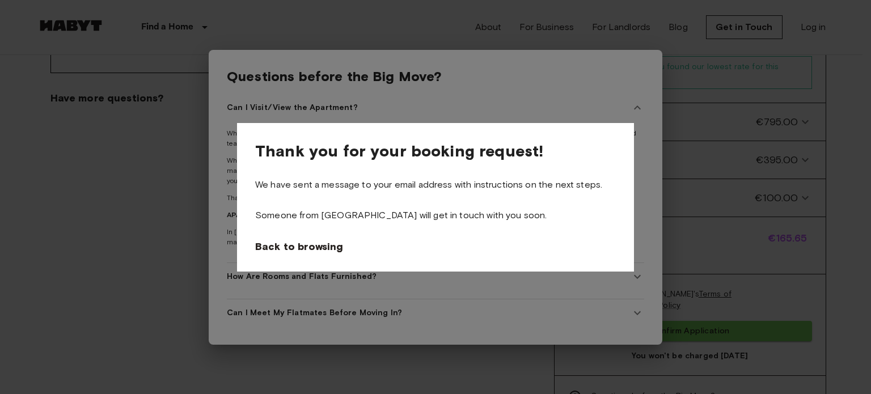
click at [342, 272] on div at bounding box center [435, 197] width 871 height 394
click at [367, 290] on div at bounding box center [435, 197] width 871 height 394
click at [320, 250] on span "Back to browsing" at bounding box center [301, 247] width 88 height 14
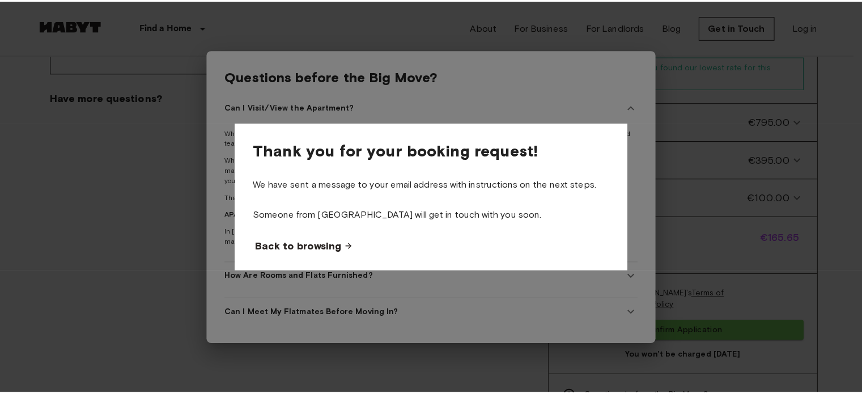
scroll to position [2, 0]
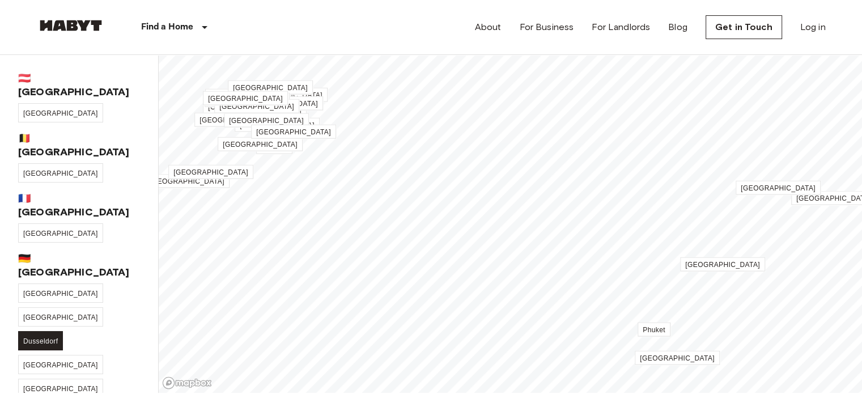
click at [48, 337] on span "Dusseldorf" at bounding box center [40, 341] width 35 height 8
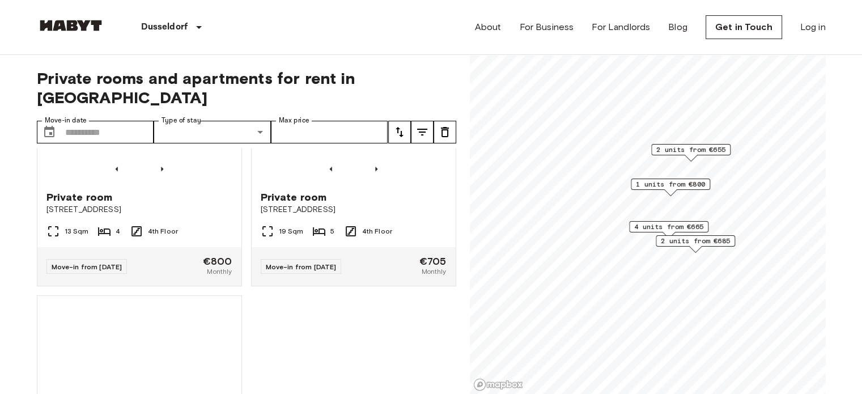
scroll to position [1046, 0]
